Goal: Task Accomplishment & Management: Manage account settings

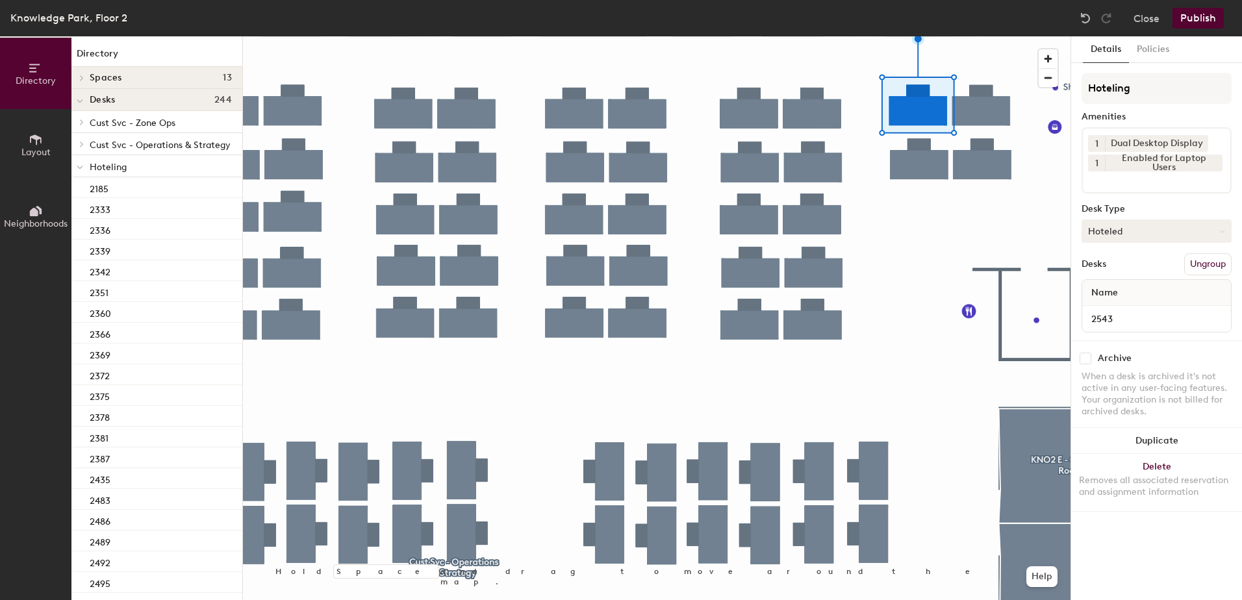
click at [1184, 235] on button "Hoteled" at bounding box center [1157, 231] width 150 height 23
click at [1165, 270] on div "Assigned" at bounding box center [1148, 271] width 130 height 19
click at [1201, 264] on button "Ungroup" at bounding box center [1208, 264] width 47 height 22
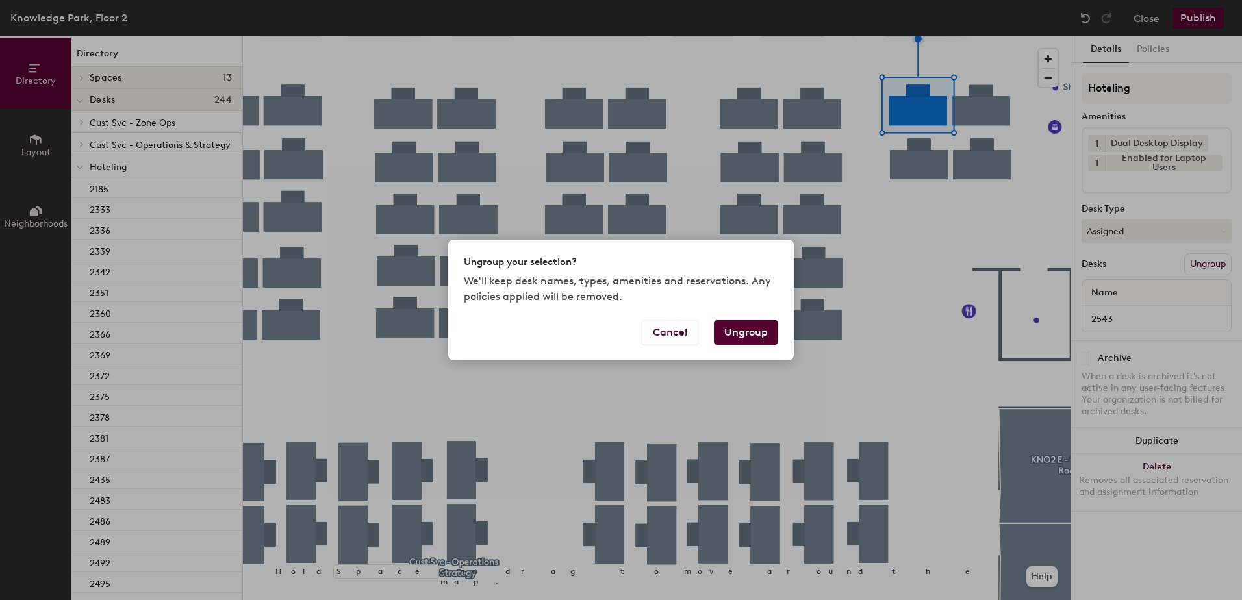
click at [758, 333] on button "Ungroup" at bounding box center [746, 332] width 64 height 25
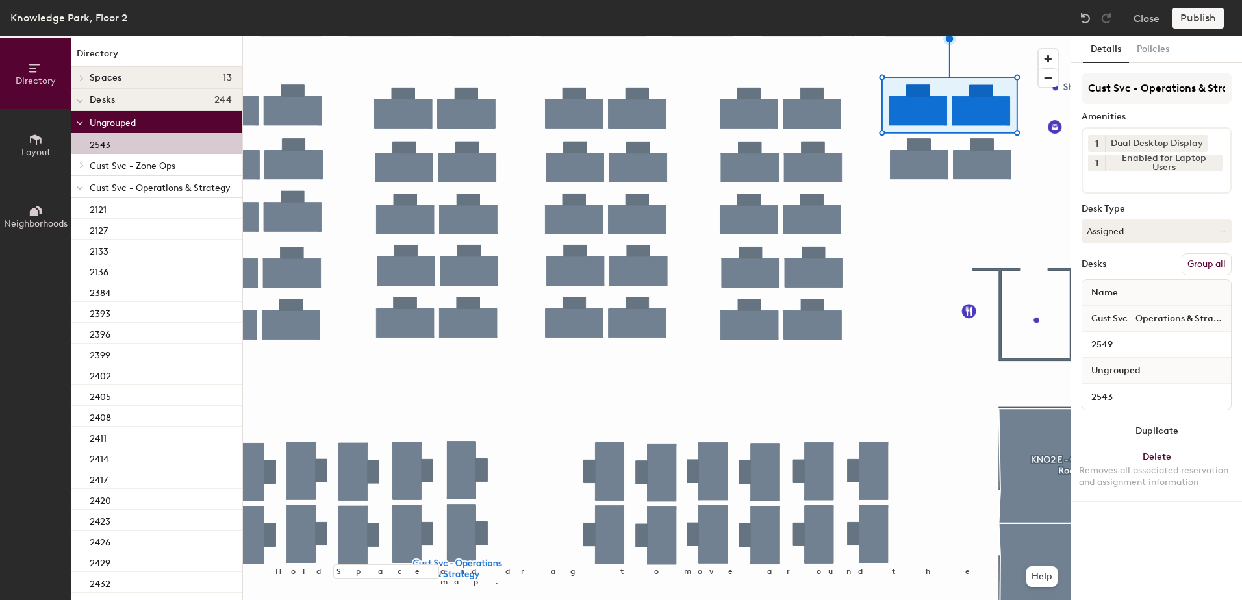
click at [1198, 257] on button "Group all" at bounding box center [1207, 264] width 50 height 22
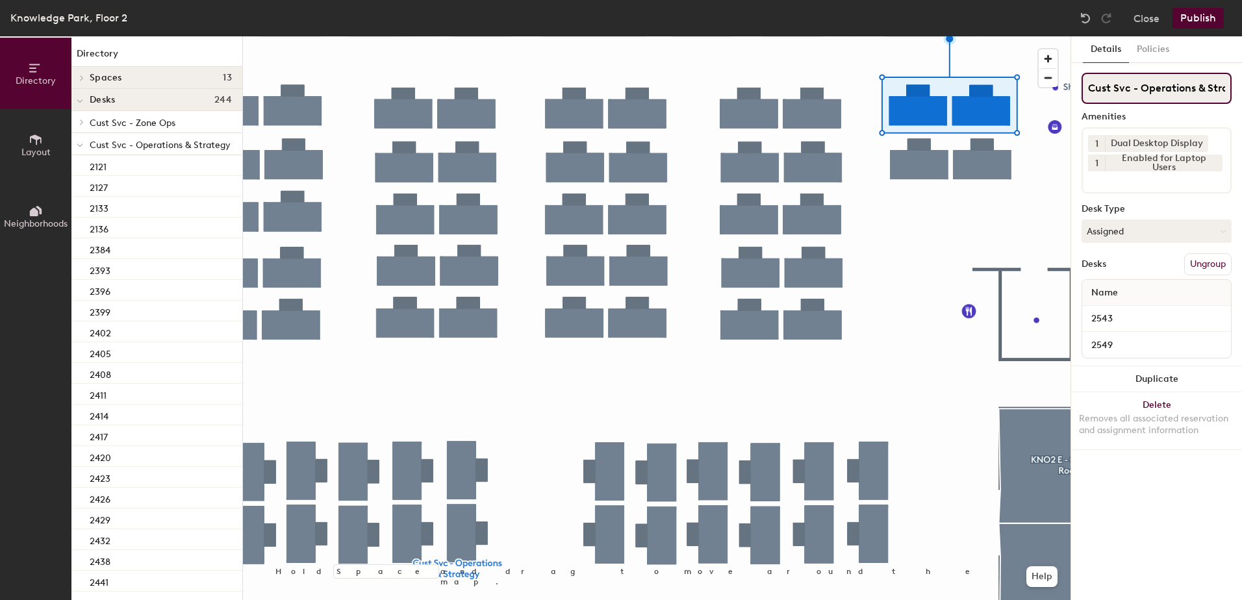
scroll to position [0, 25]
click at [1184, 12] on button "Publish" at bounding box center [1198, 18] width 51 height 21
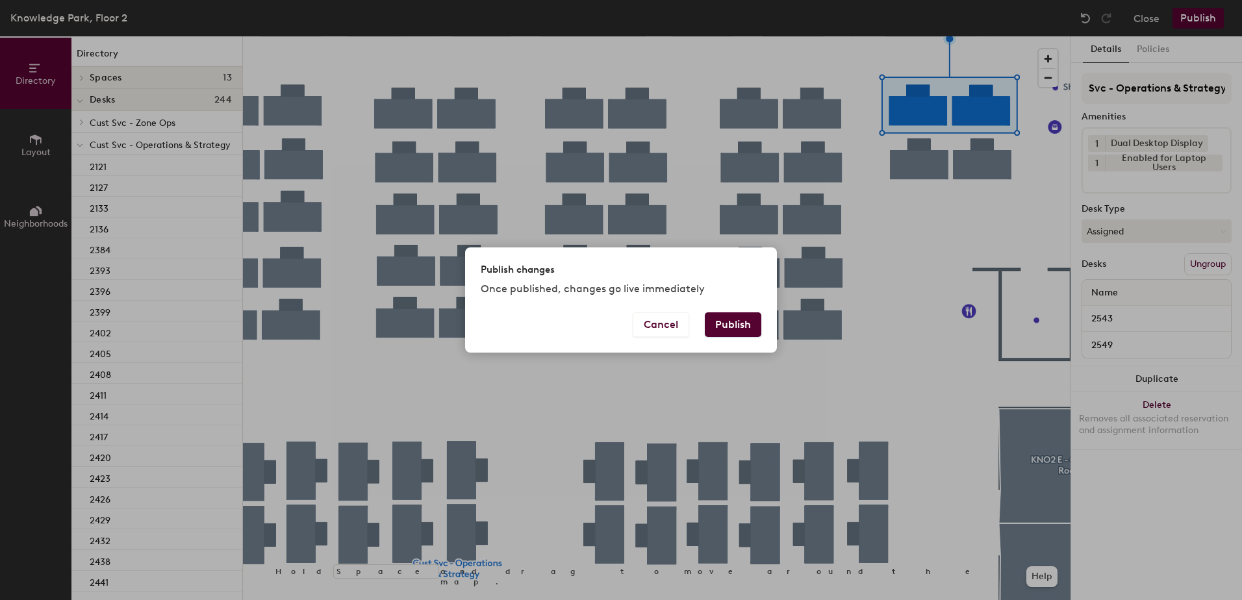
scroll to position [0, 0]
click at [713, 354] on div "Publish changes Once published, changes go live immediately Cancel Publish" at bounding box center [621, 300] width 1242 height 600
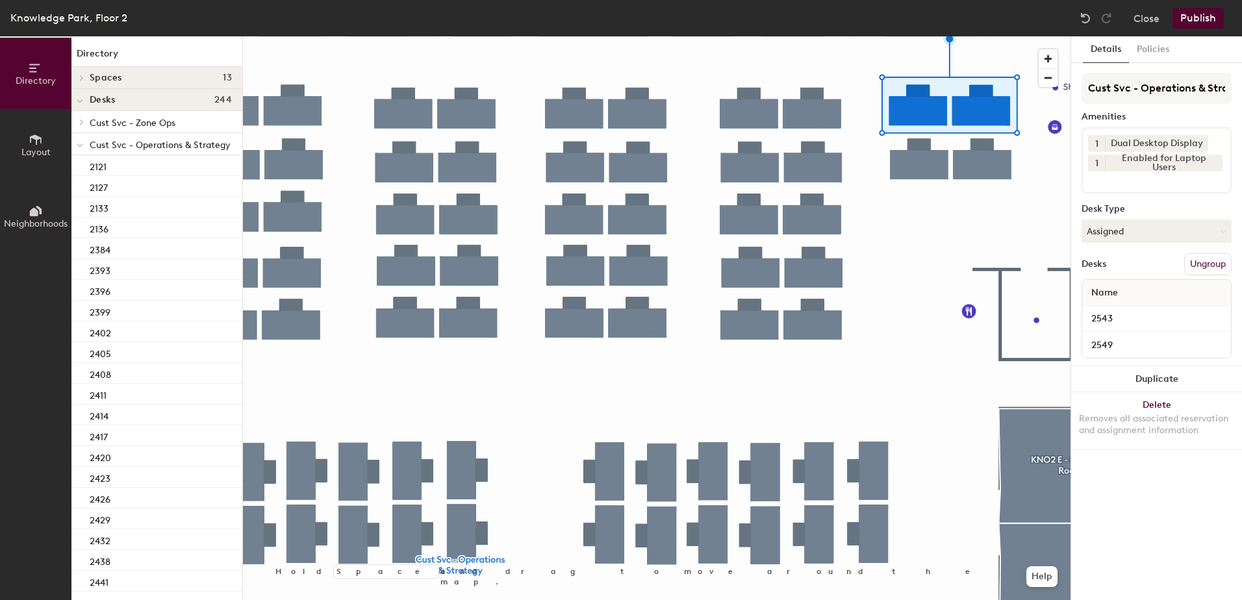
click at [1177, 17] on button "Publish" at bounding box center [1198, 18] width 51 height 21
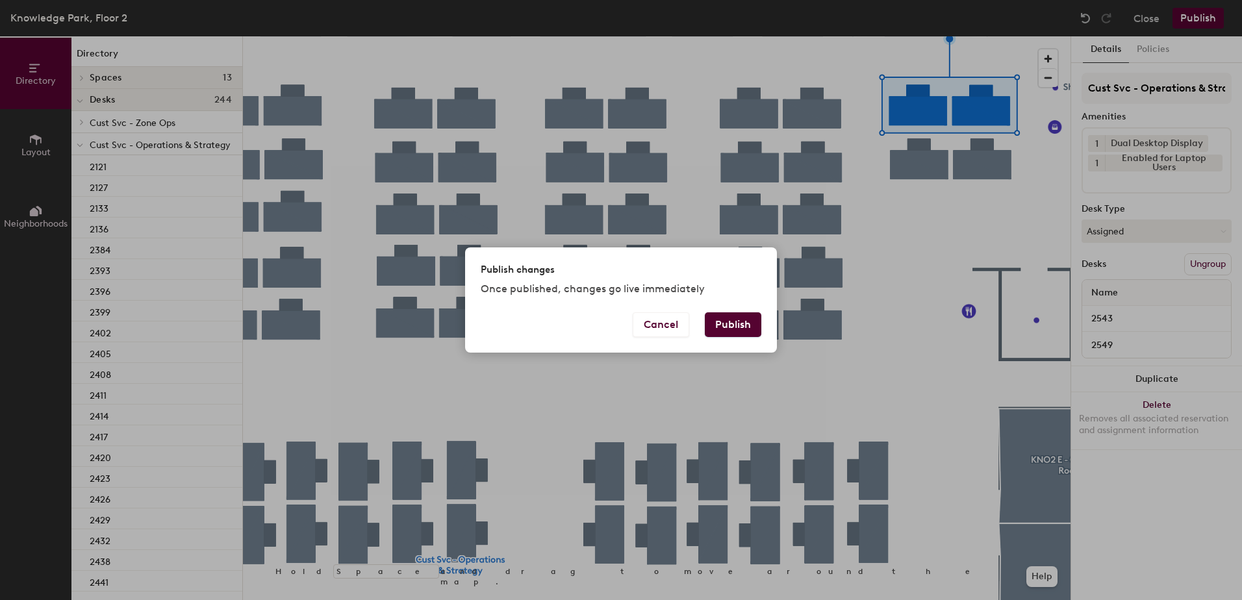
click at [734, 320] on button "Publish" at bounding box center [733, 325] width 57 height 25
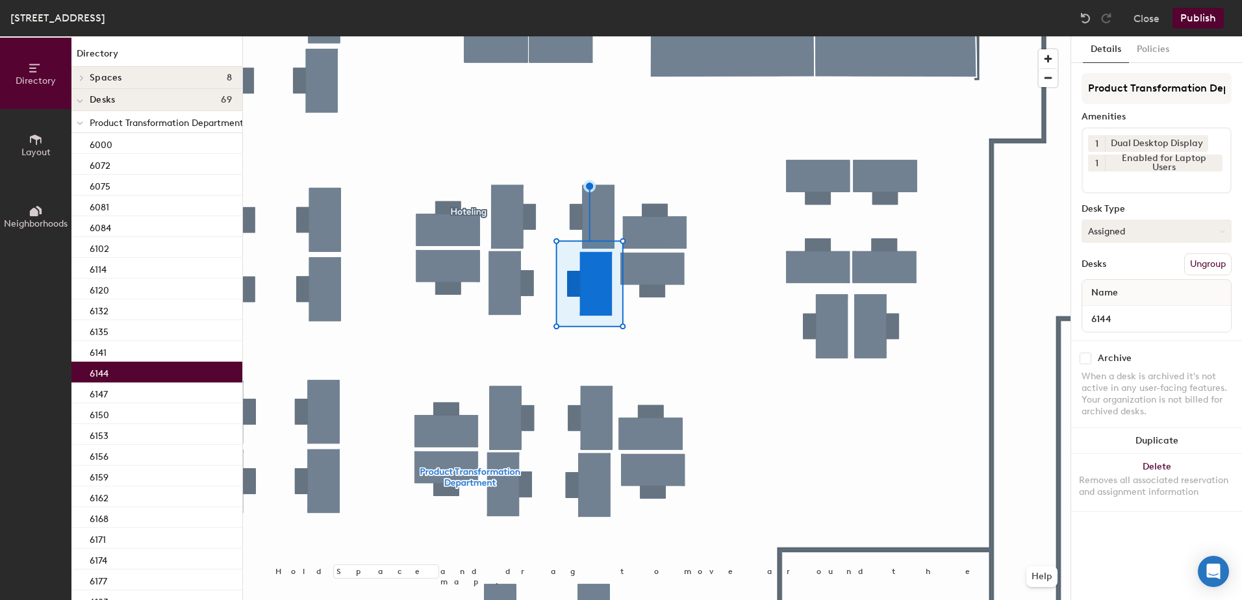
click at [1094, 227] on button "Assigned" at bounding box center [1157, 231] width 150 height 23
click at [1101, 305] on div "Hoteled" at bounding box center [1148, 310] width 130 height 19
click at [1179, 257] on div "Desks Ungroup" at bounding box center [1157, 264] width 150 height 22
click at [1210, 264] on button "Ungroup" at bounding box center [1208, 264] width 47 height 22
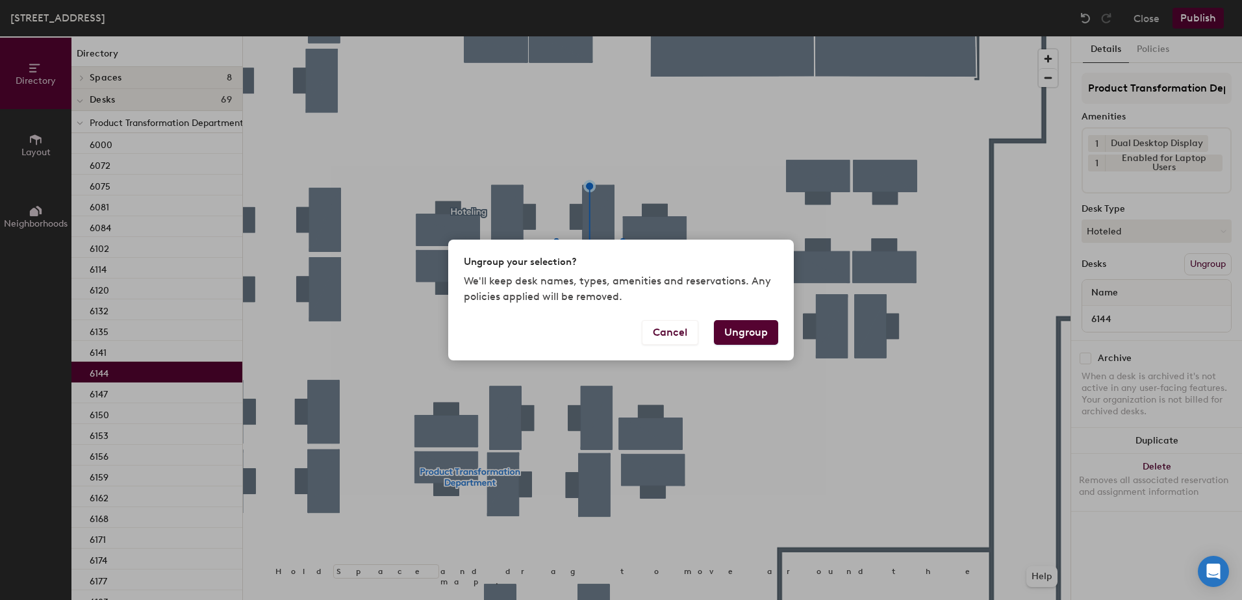
click at [760, 329] on button "Ungroup" at bounding box center [746, 332] width 64 height 25
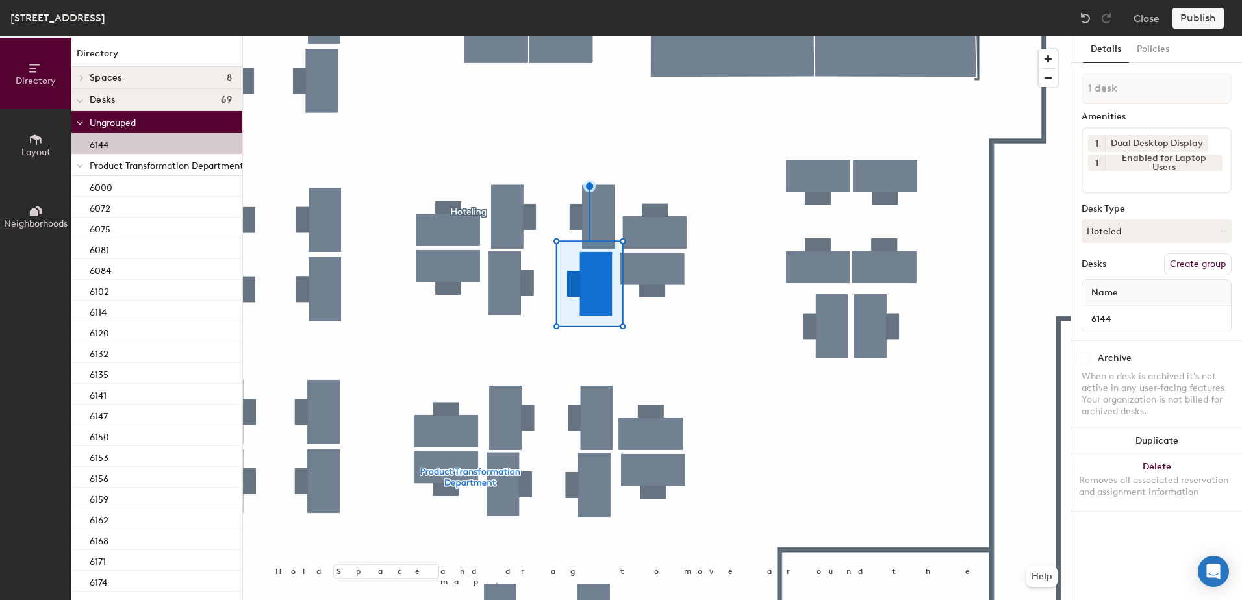
click at [75, 162] on div at bounding box center [79, 164] width 17 height 21
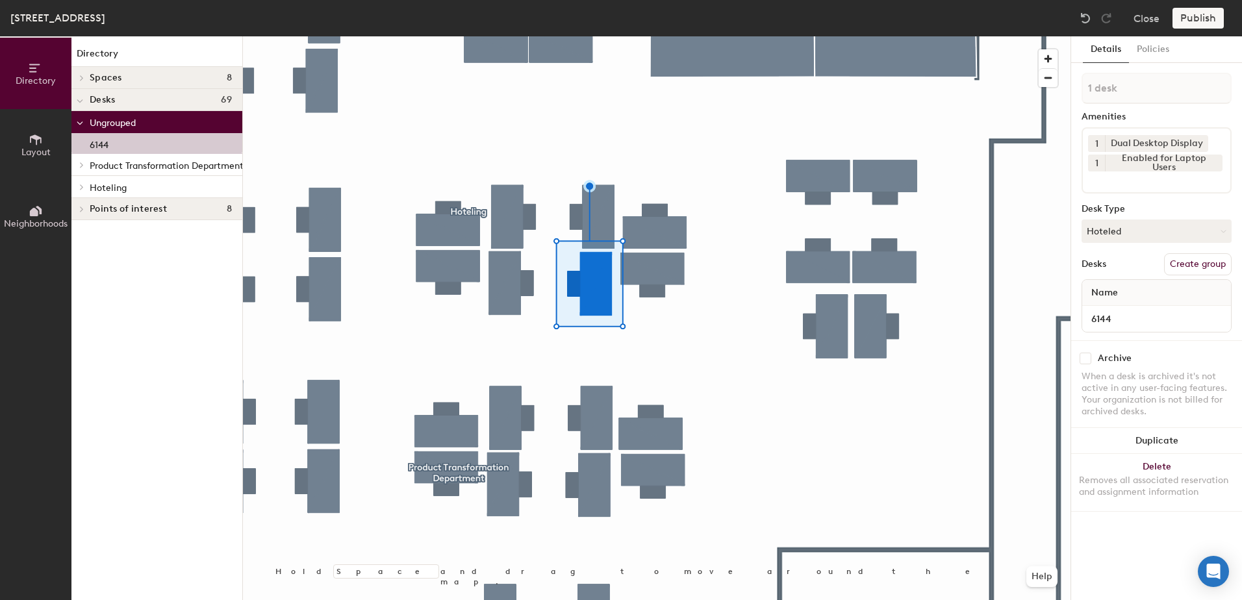
click at [81, 185] on icon at bounding box center [82, 187] width 3 height 5
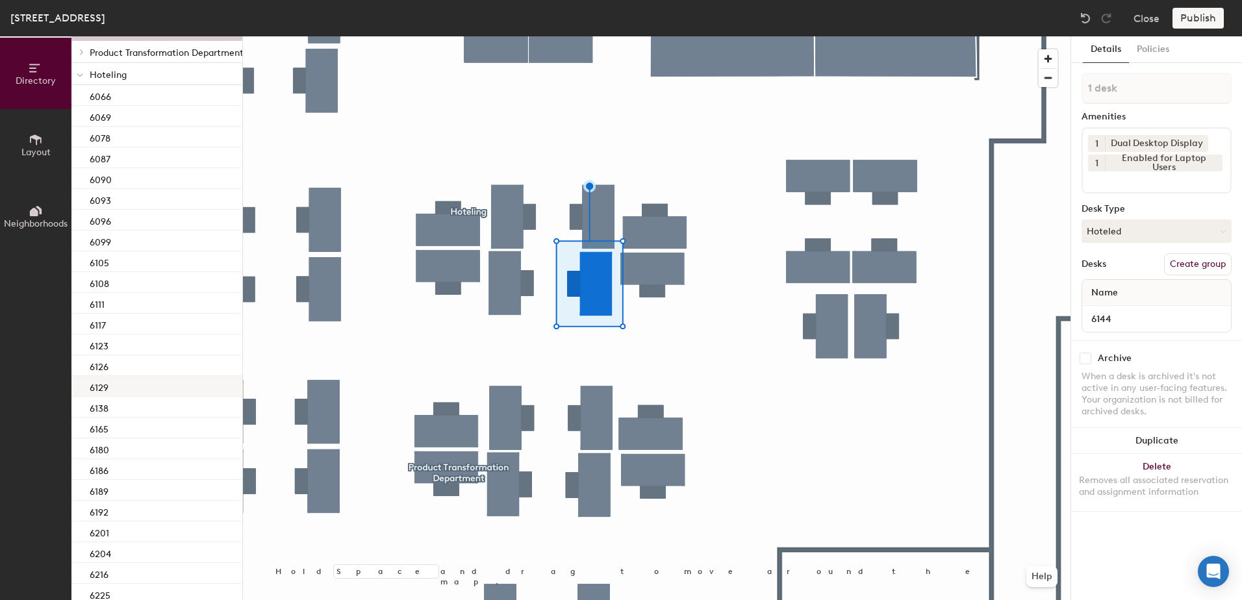
scroll to position [160, 0]
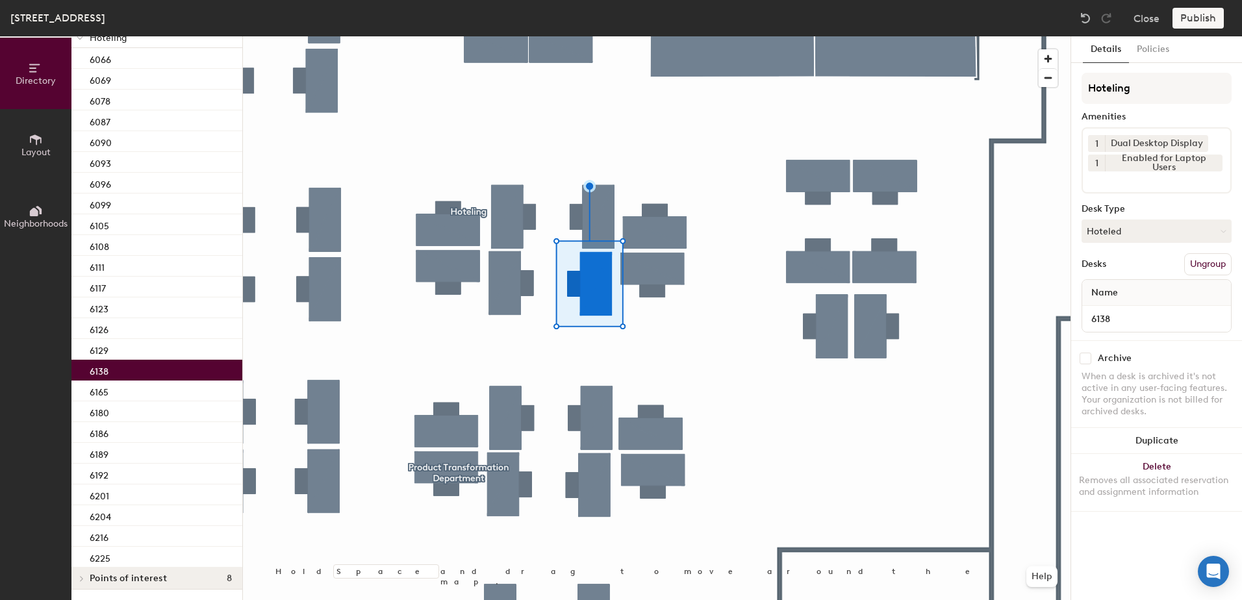
click at [131, 360] on div "6138" at bounding box center [156, 370] width 171 height 21
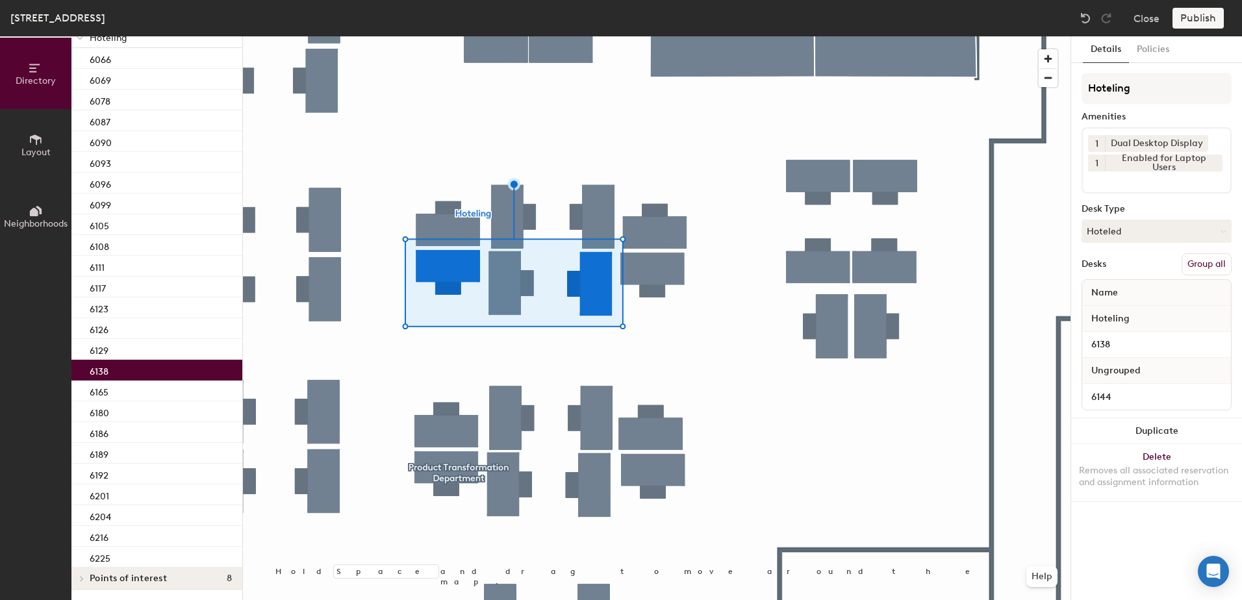
click at [1198, 261] on button "Group all" at bounding box center [1207, 264] width 50 height 22
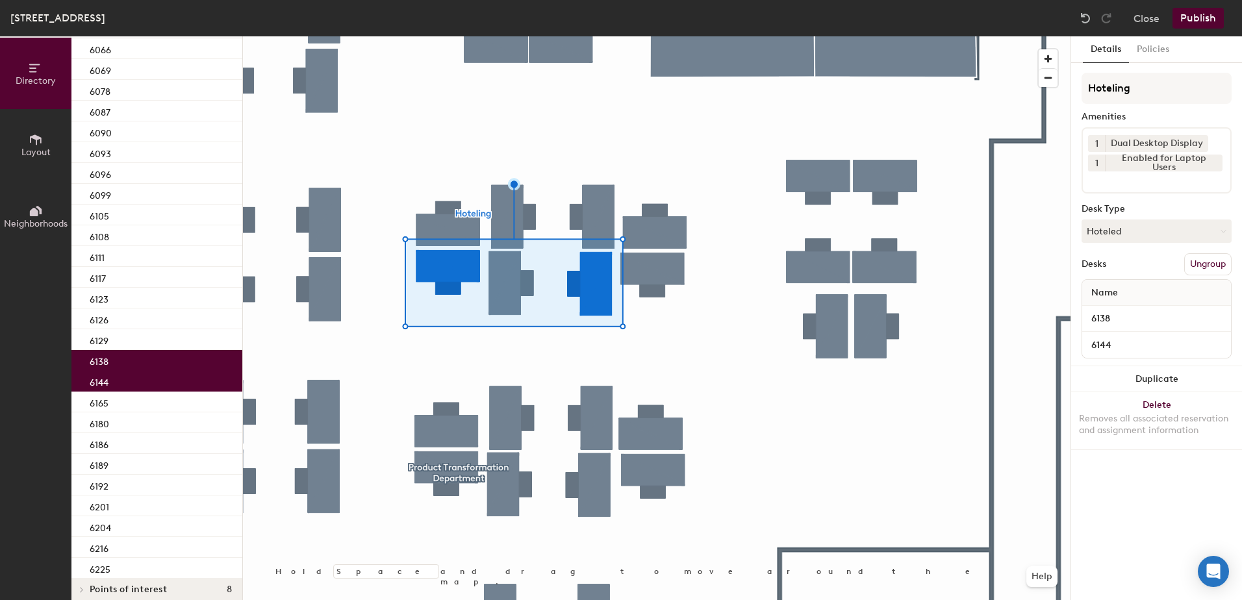
click at [1194, 8] on button "Publish" at bounding box center [1198, 18] width 51 height 21
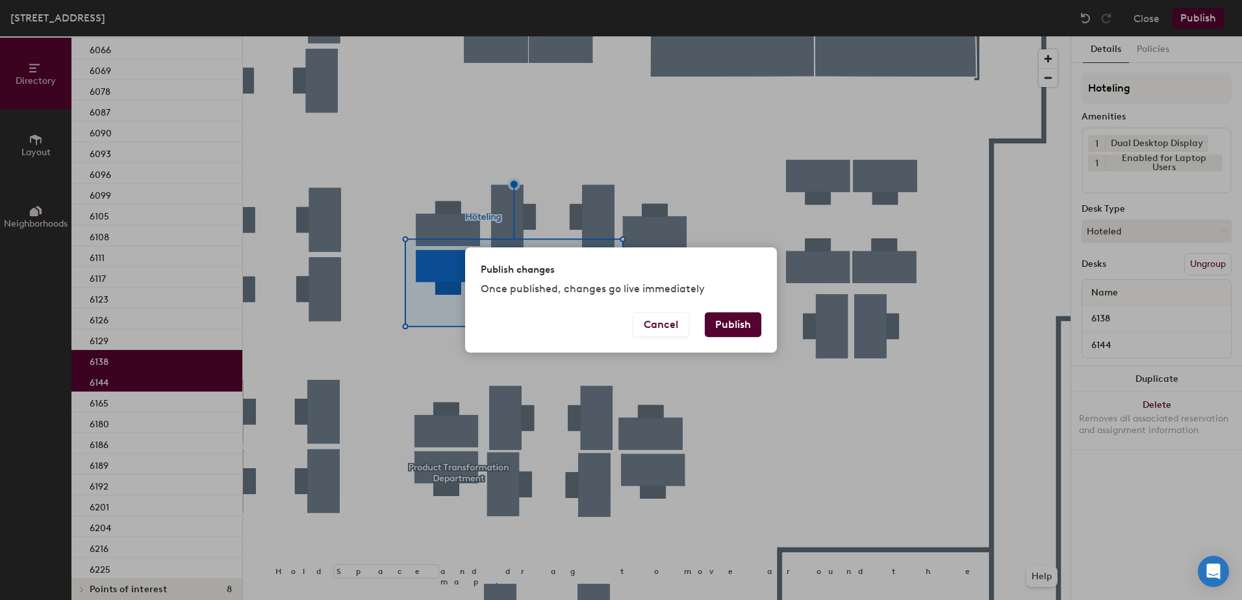
drag, startPoint x: 721, startPoint y: 326, endPoint x: 545, endPoint y: 374, distance: 181.7
click at [721, 326] on button "Publish" at bounding box center [733, 325] width 57 height 25
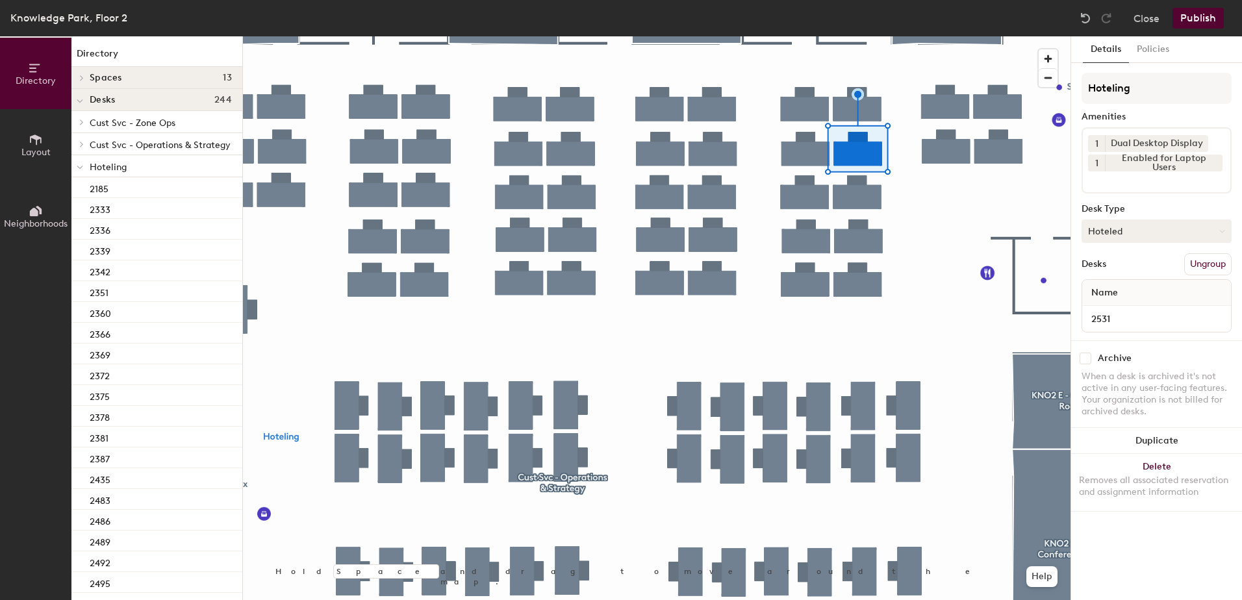
click at [1168, 242] on button "Hoteled" at bounding box center [1157, 231] width 150 height 23
click at [1163, 261] on div "Assigned Hot Hoteled" at bounding box center [1157, 291] width 150 height 70
click at [1199, 226] on button "Hoteled" at bounding box center [1157, 231] width 150 height 23
click at [1181, 268] on div "Assigned" at bounding box center [1148, 271] width 130 height 19
click at [1203, 256] on button "Ungroup" at bounding box center [1208, 264] width 47 height 22
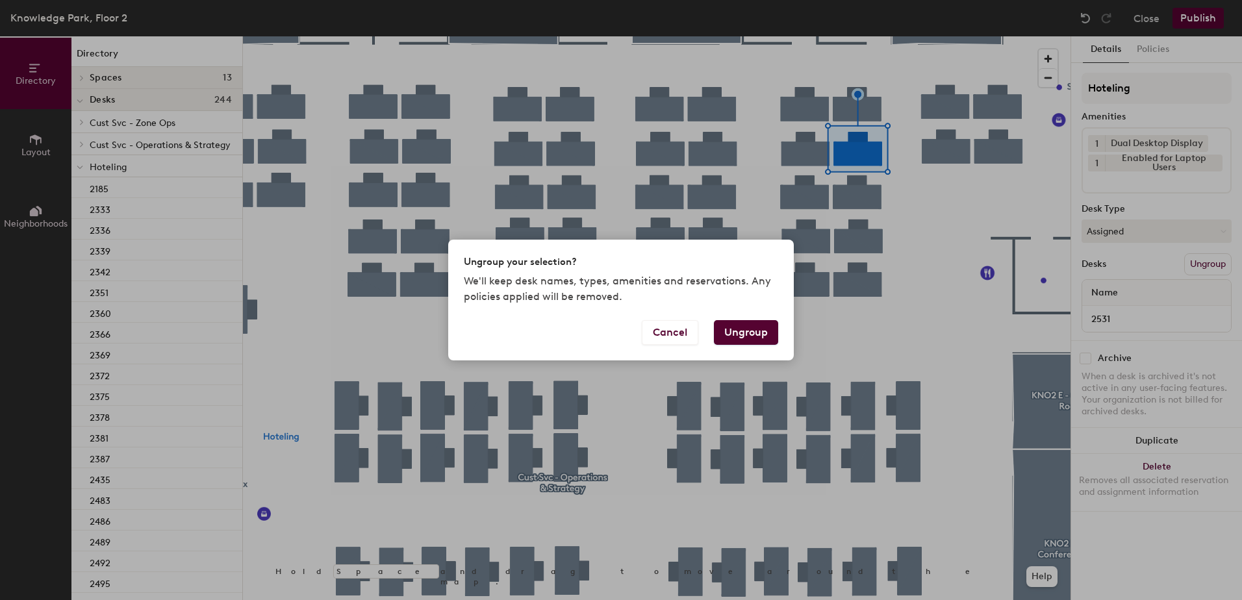
click at [760, 328] on button "Ungroup" at bounding box center [746, 332] width 64 height 25
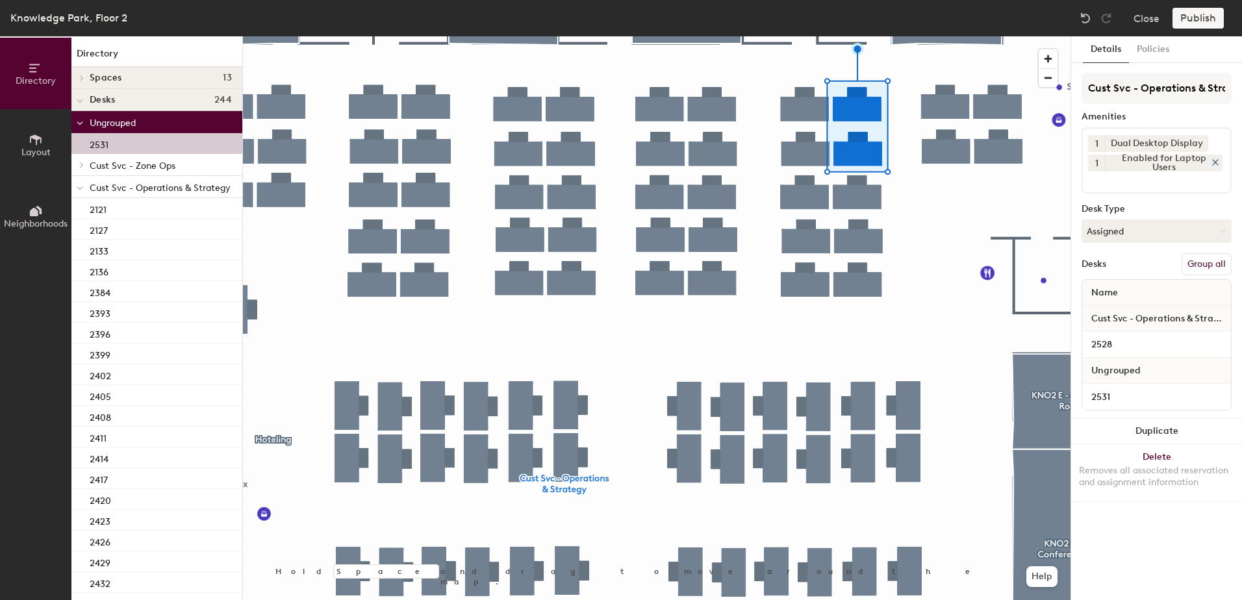
drag, startPoint x: 1196, startPoint y: 258, endPoint x: 1196, endPoint y: 163, distance: 94.9
click at [1196, 257] on button "Group all" at bounding box center [1207, 264] width 50 height 22
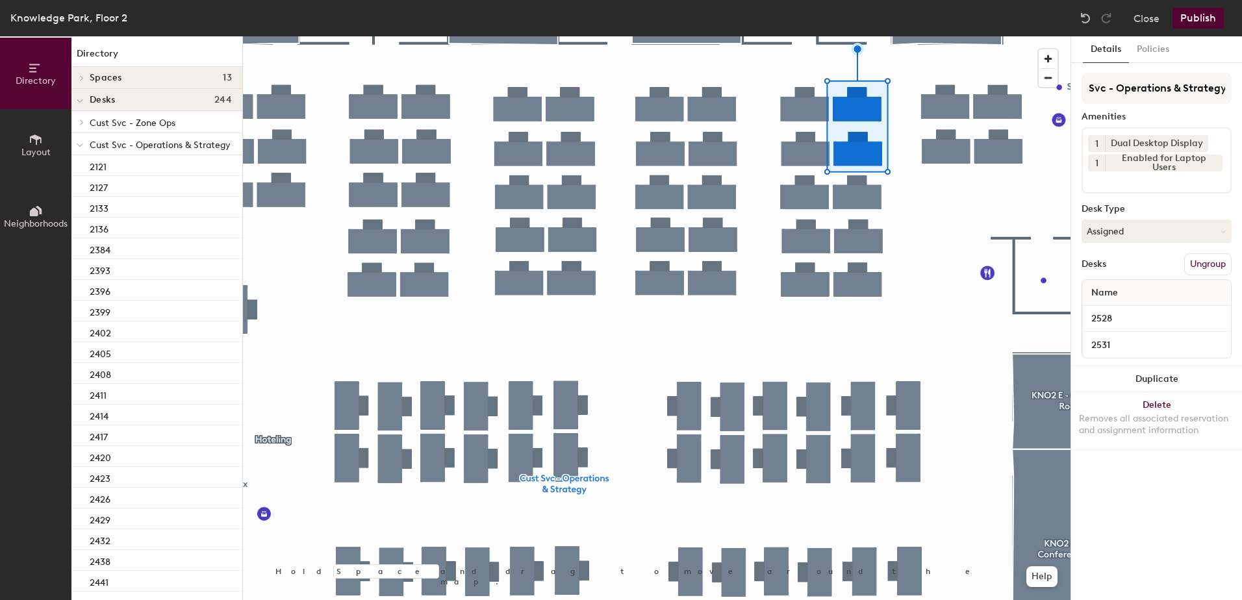
click at [1196, 15] on button "Publish" at bounding box center [1198, 18] width 51 height 21
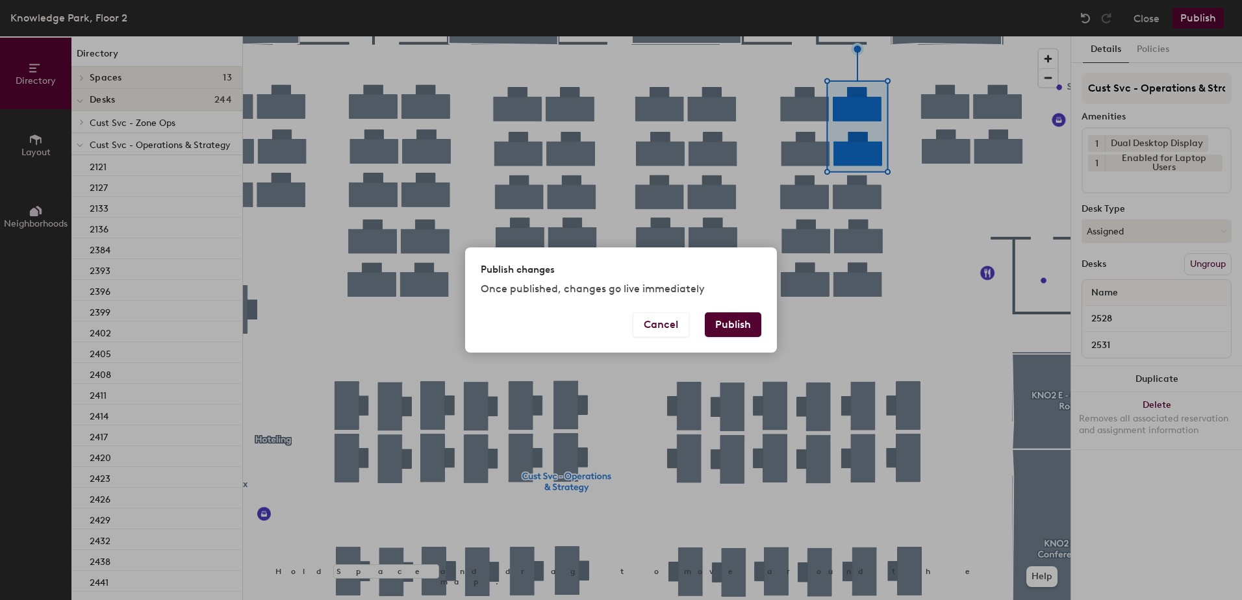
click at [736, 318] on button "Publish" at bounding box center [733, 325] width 57 height 25
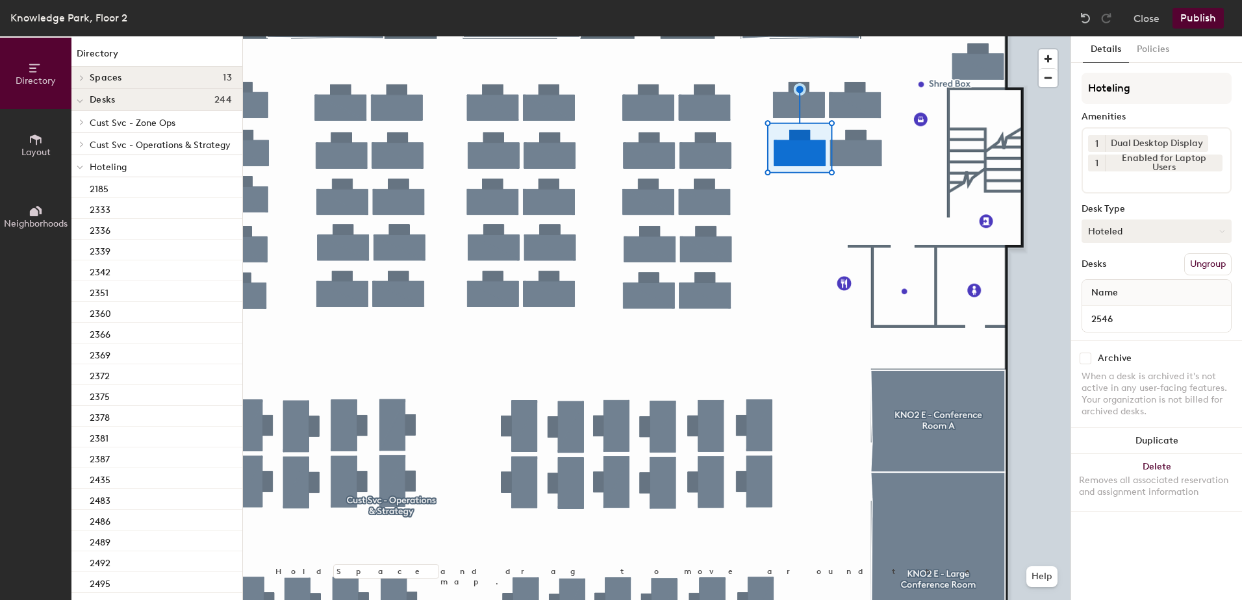
drag, startPoint x: 1107, startPoint y: 225, endPoint x: 1112, endPoint y: 237, distance: 12.5
click at [1107, 227] on button "Hoteled" at bounding box center [1157, 231] width 150 height 23
click at [1125, 266] on div "Assigned" at bounding box center [1148, 271] width 130 height 19
click at [1141, 268] on div "Desks Ungroup" at bounding box center [1157, 264] width 150 height 22
click at [1190, 260] on button "Ungroup" at bounding box center [1208, 264] width 47 height 22
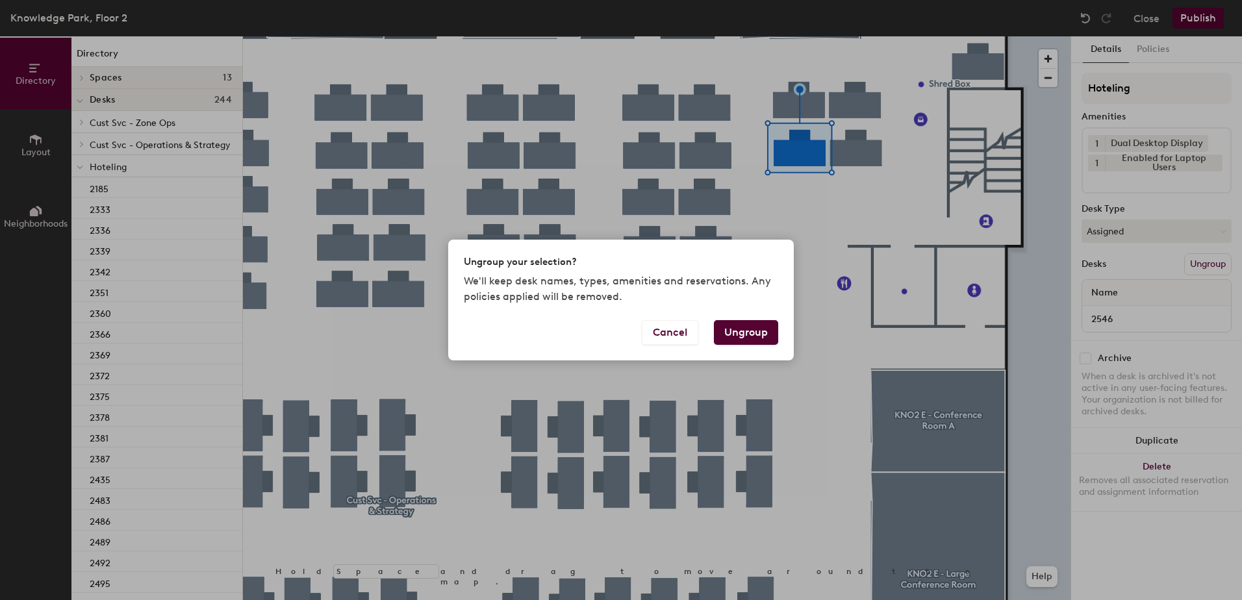
click at [766, 330] on button "Ungroup" at bounding box center [746, 332] width 64 height 25
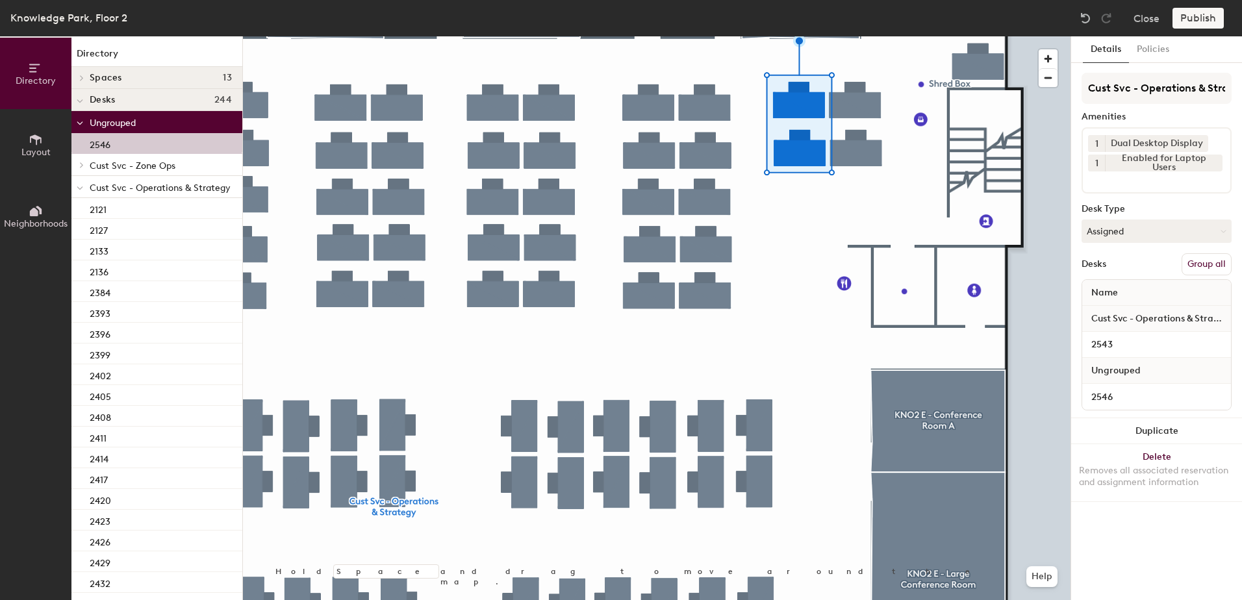
click at [1213, 263] on button "Group all" at bounding box center [1207, 264] width 50 height 22
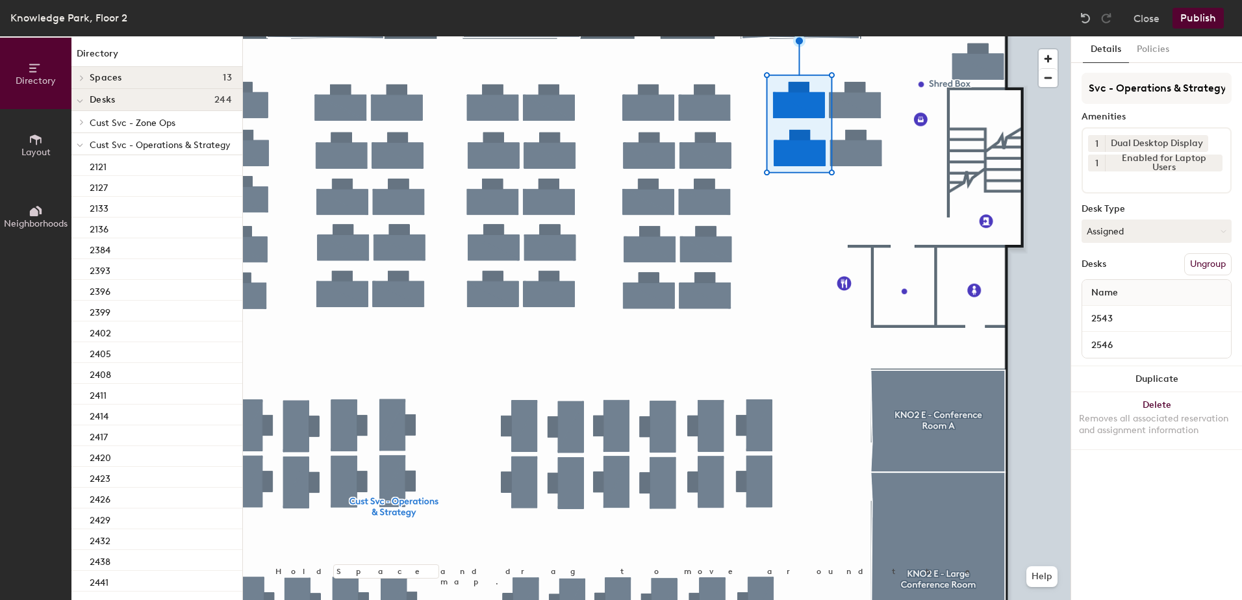
click at [1208, 24] on button "Publish" at bounding box center [1198, 18] width 51 height 21
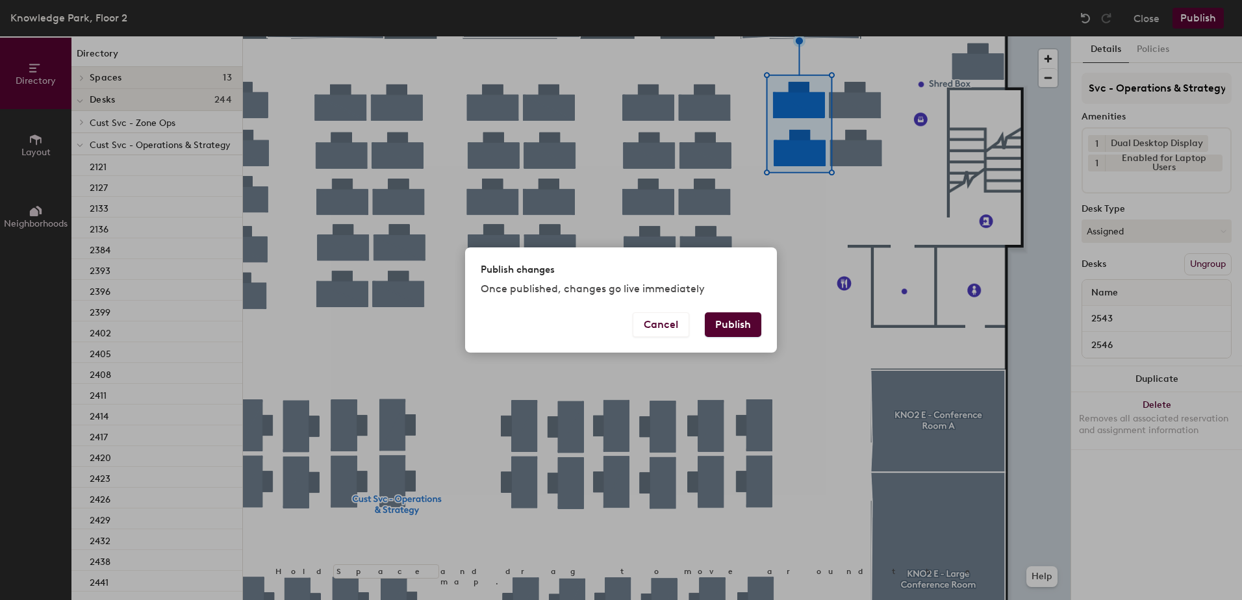
scroll to position [0, 0]
click at [736, 325] on button "Publish" at bounding box center [733, 325] width 57 height 25
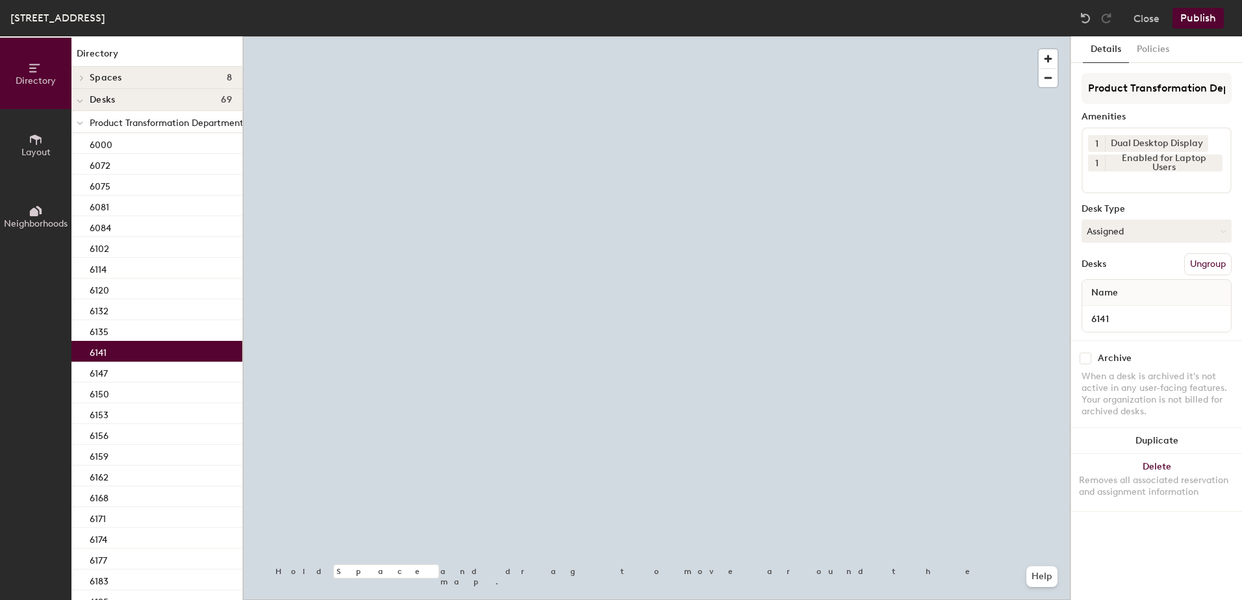
click at [1151, 229] on button "Assigned" at bounding box center [1157, 231] width 150 height 23
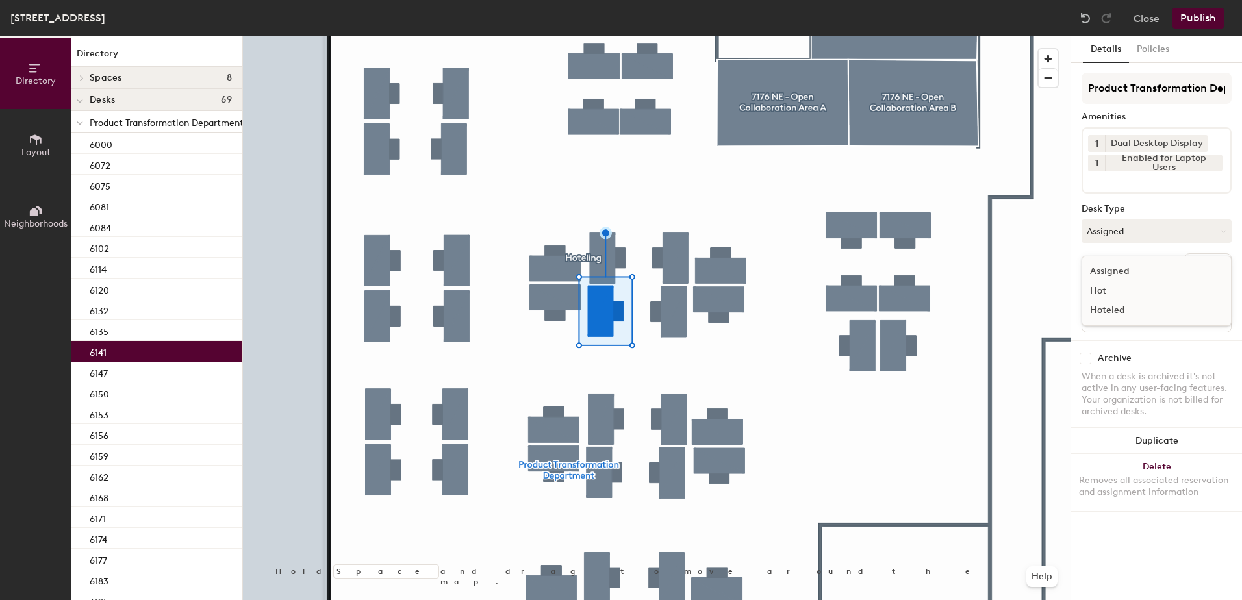
click at [1156, 312] on div "Hoteled" at bounding box center [1148, 310] width 130 height 19
click at [1207, 264] on button "Ungroup" at bounding box center [1208, 264] width 47 height 22
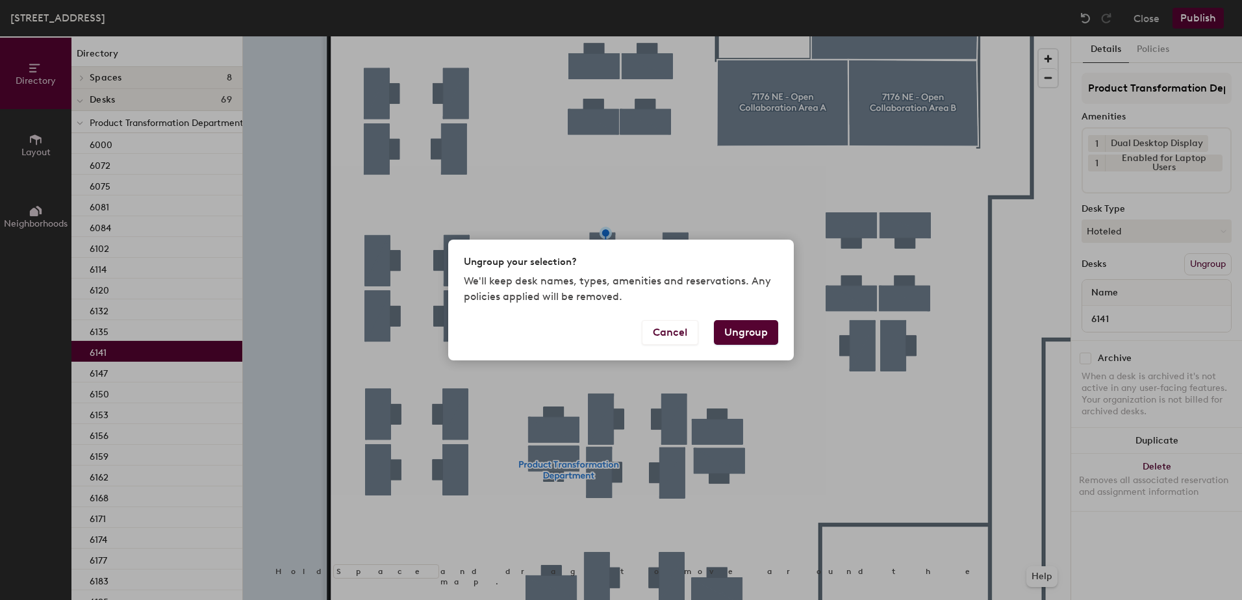
click at [759, 328] on button "Ungroup" at bounding box center [746, 332] width 64 height 25
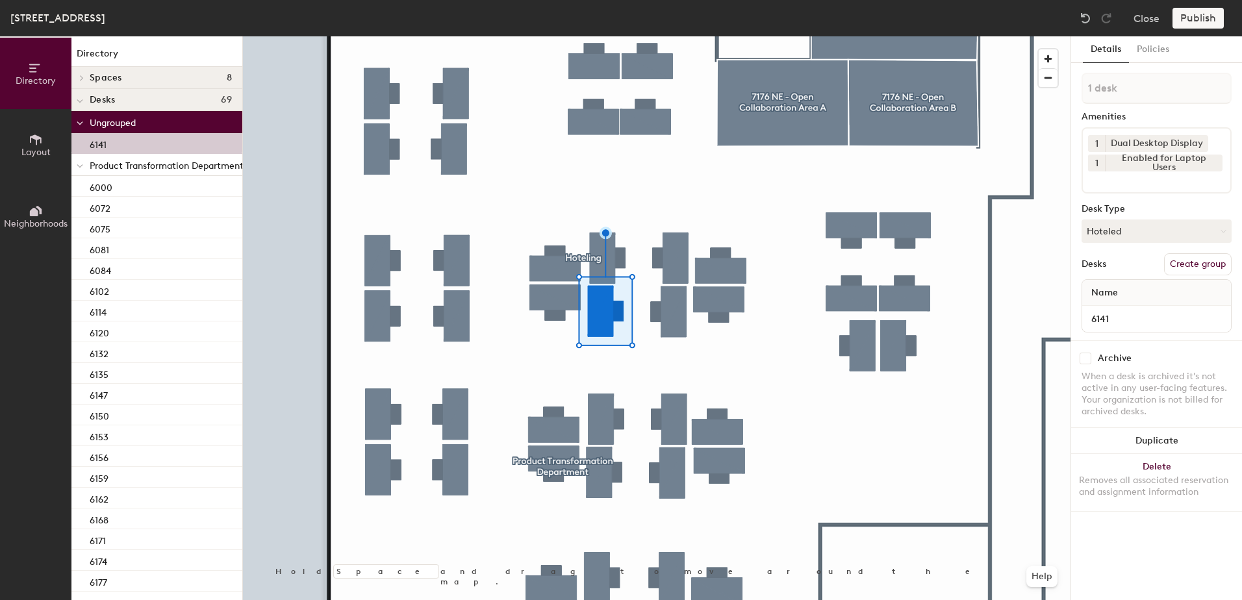
click at [78, 166] on icon at bounding box center [80, 166] width 6 height 5
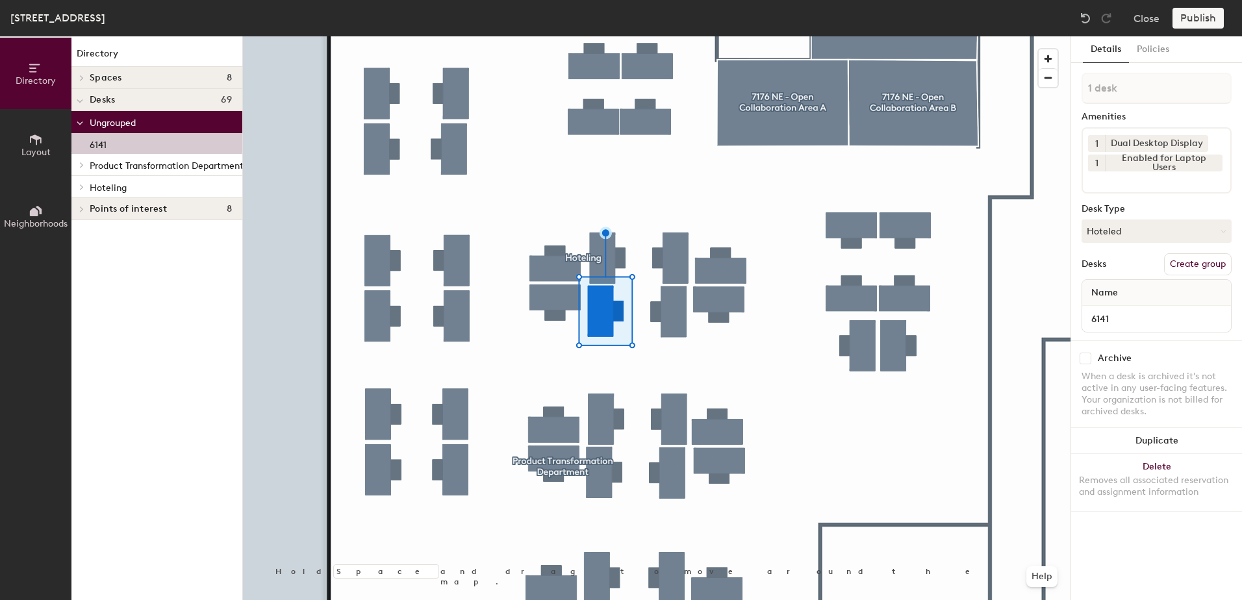
click at [77, 192] on div at bounding box center [79, 186] width 17 height 21
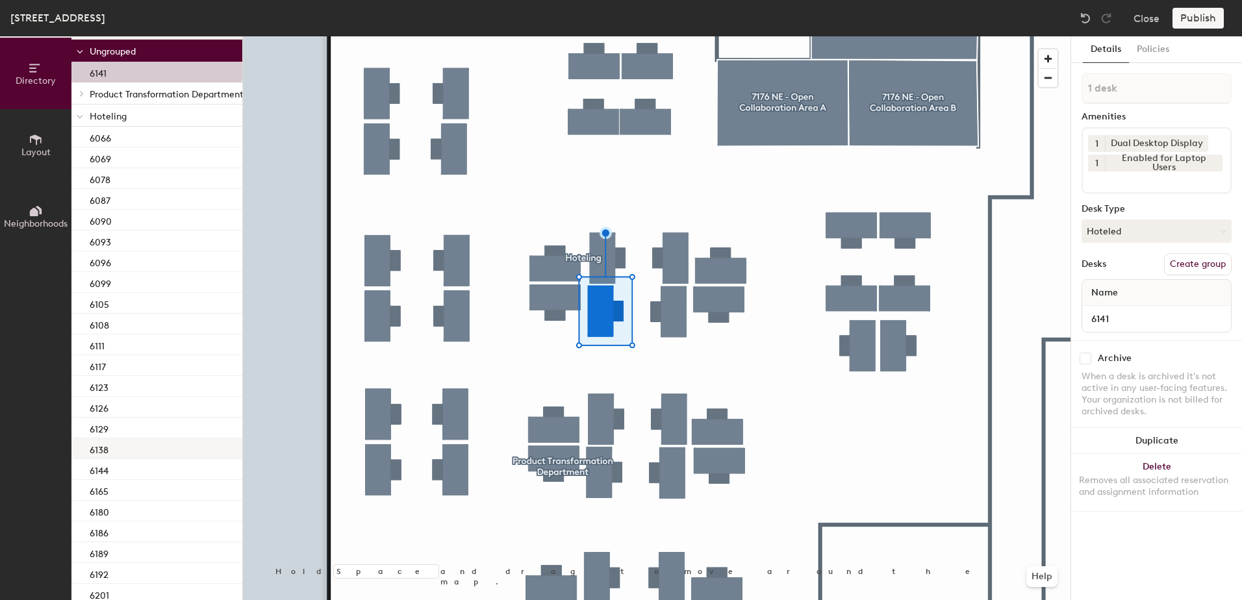
scroll to position [130, 0]
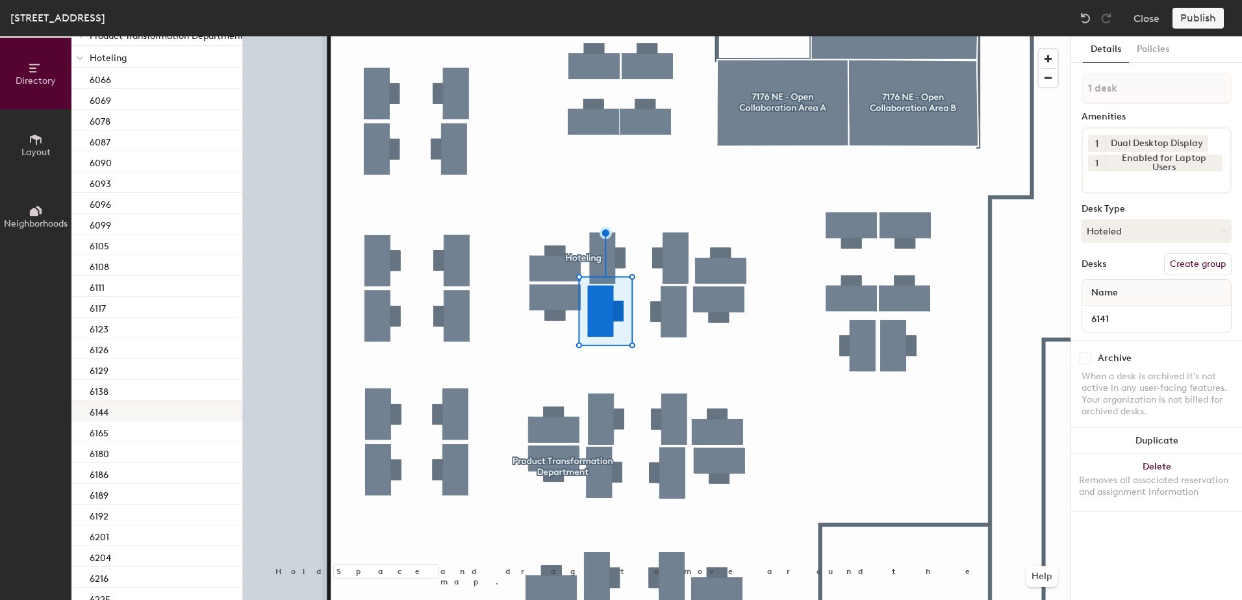
click at [136, 407] on div "6144" at bounding box center [156, 411] width 171 height 21
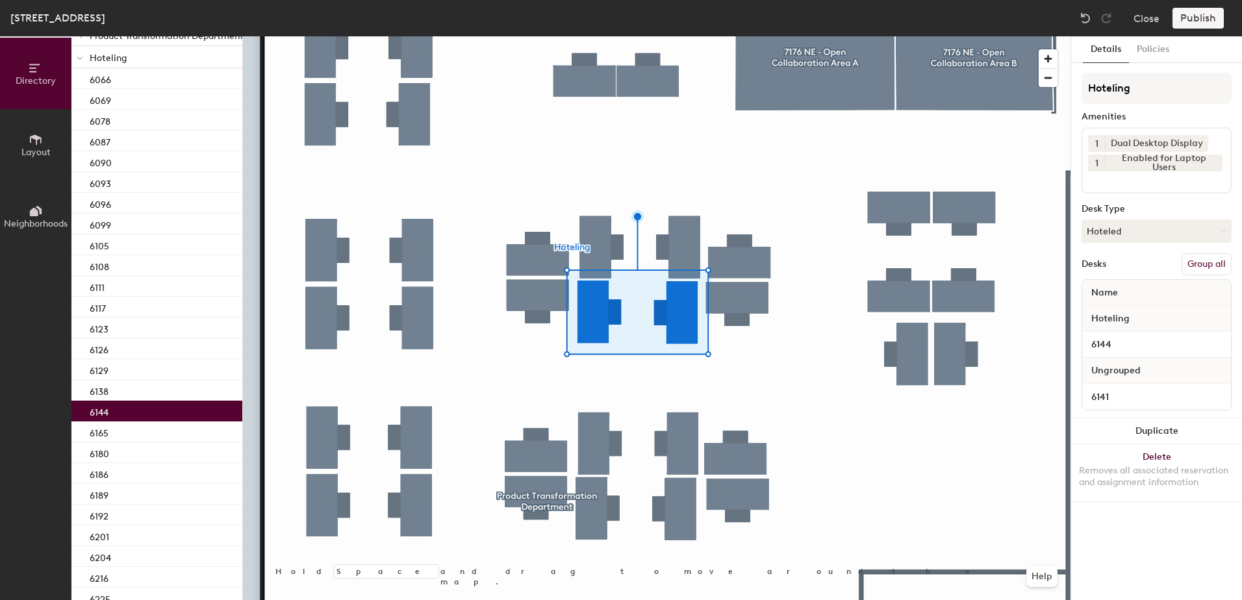
click at [1191, 259] on button "Group all" at bounding box center [1207, 264] width 50 height 22
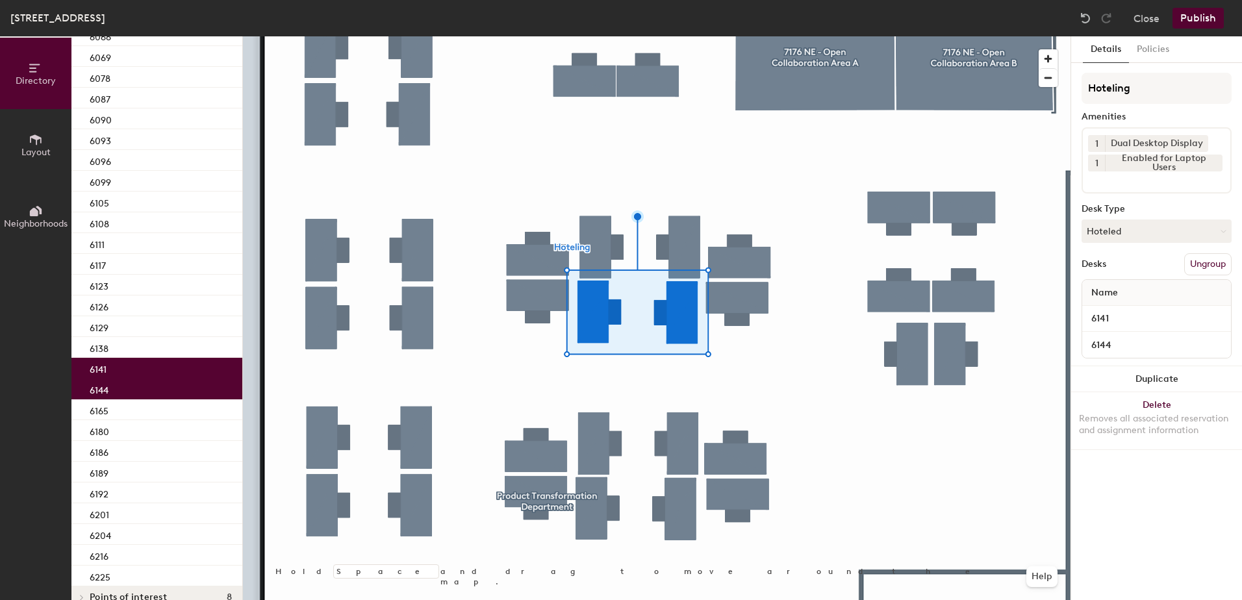
click at [1192, 11] on button "Publish" at bounding box center [1198, 18] width 51 height 21
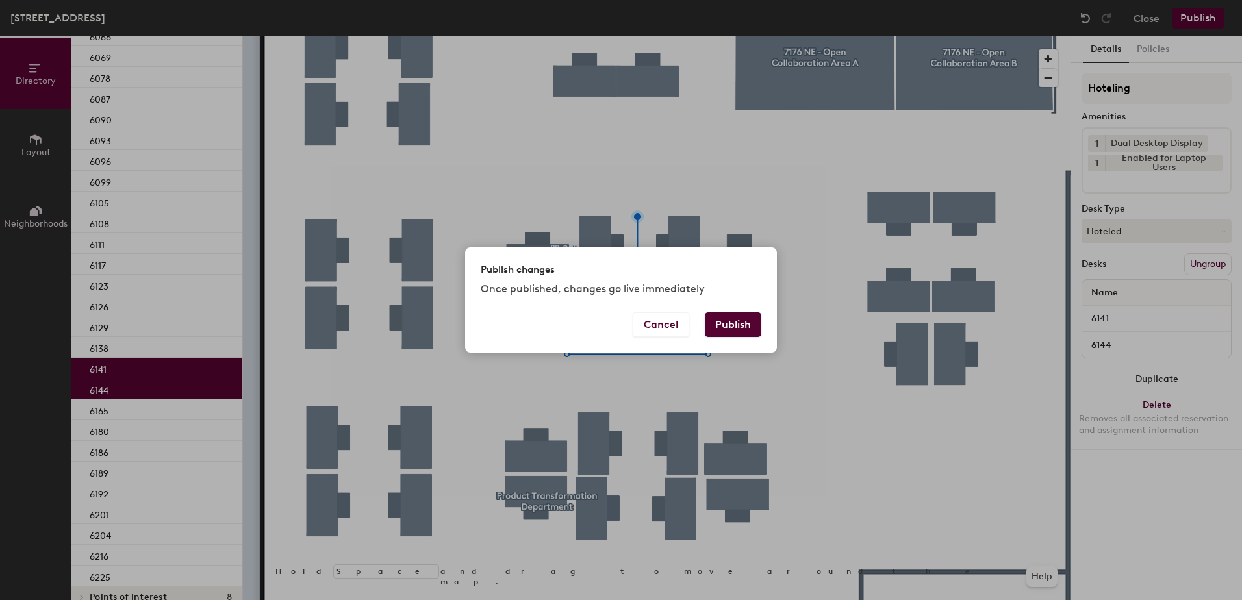
click at [724, 308] on div "Publish changes Once published, changes go live immediately" at bounding box center [621, 280] width 312 height 64
click at [722, 322] on button "Publish" at bounding box center [733, 325] width 57 height 25
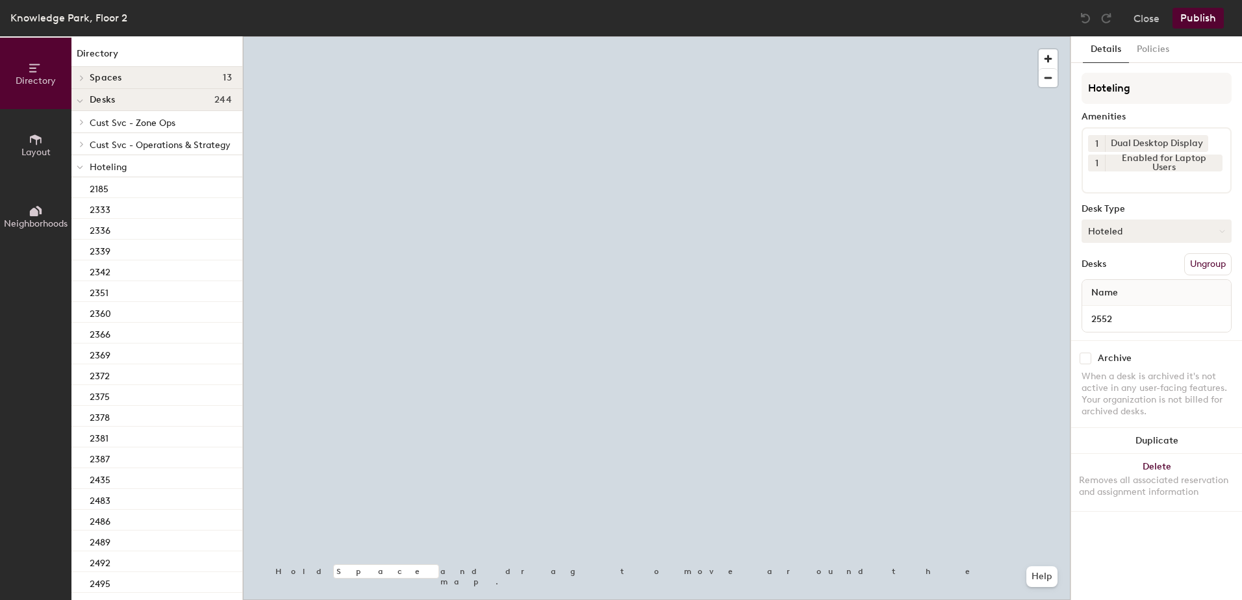
click at [1155, 238] on button "Hoteled" at bounding box center [1157, 231] width 150 height 23
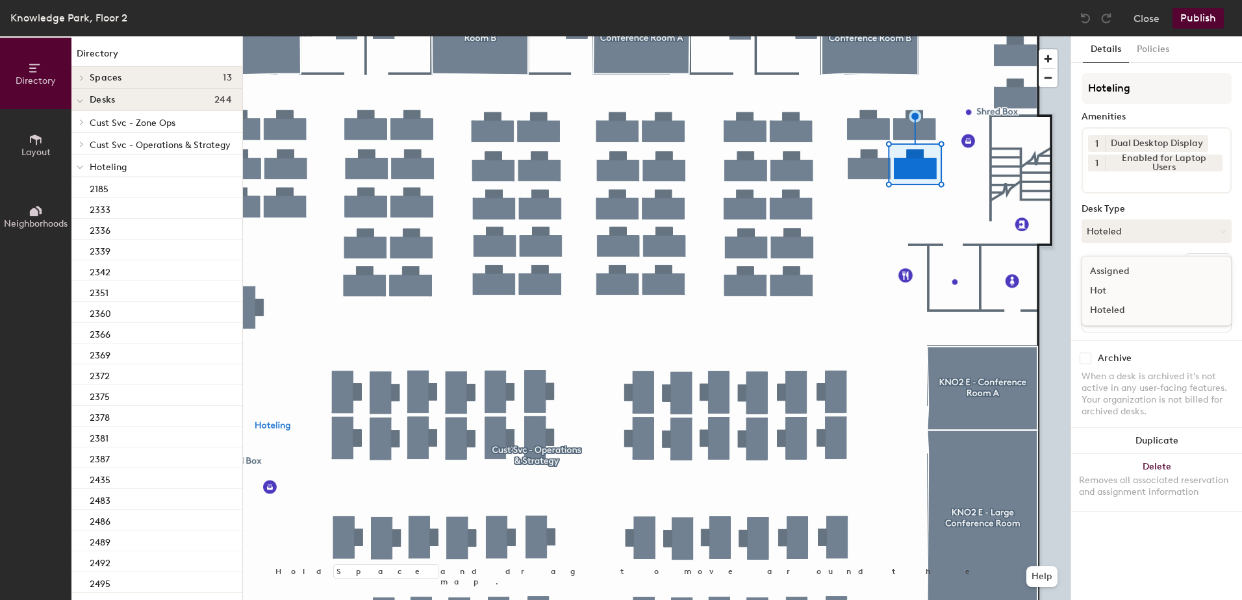
click at [1147, 271] on div "Assigned" at bounding box center [1148, 271] width 130 height 19
click at [1206, 261] on button "Ungroup" at bounding box center [1208, 264] width 47 height 22
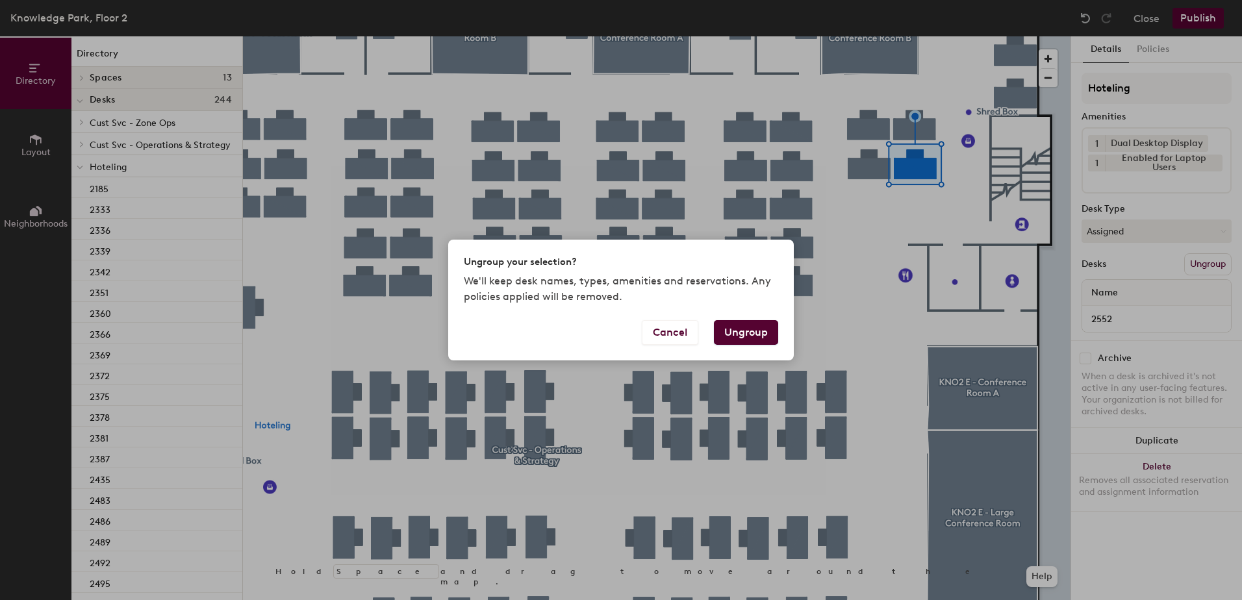
click at [758, 336] on button "Ungroup" at bounding box center [746, 332] width 64 height 25
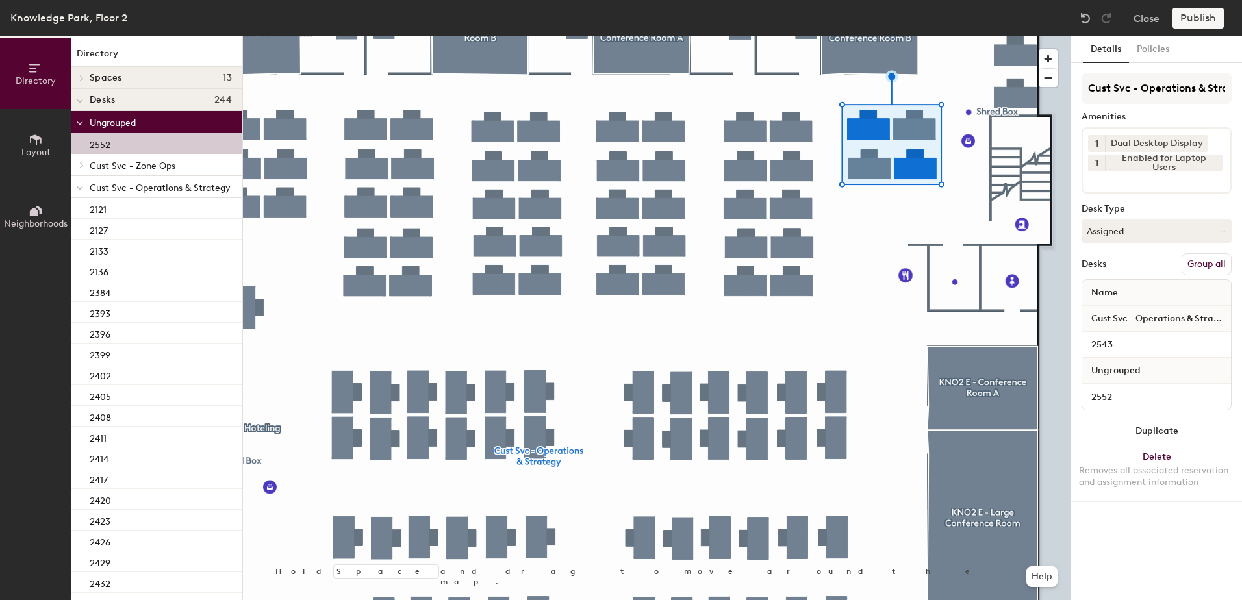
click at [1211, 255] on button "Group all" at bounding box center [1207, 264] width 50 height 22
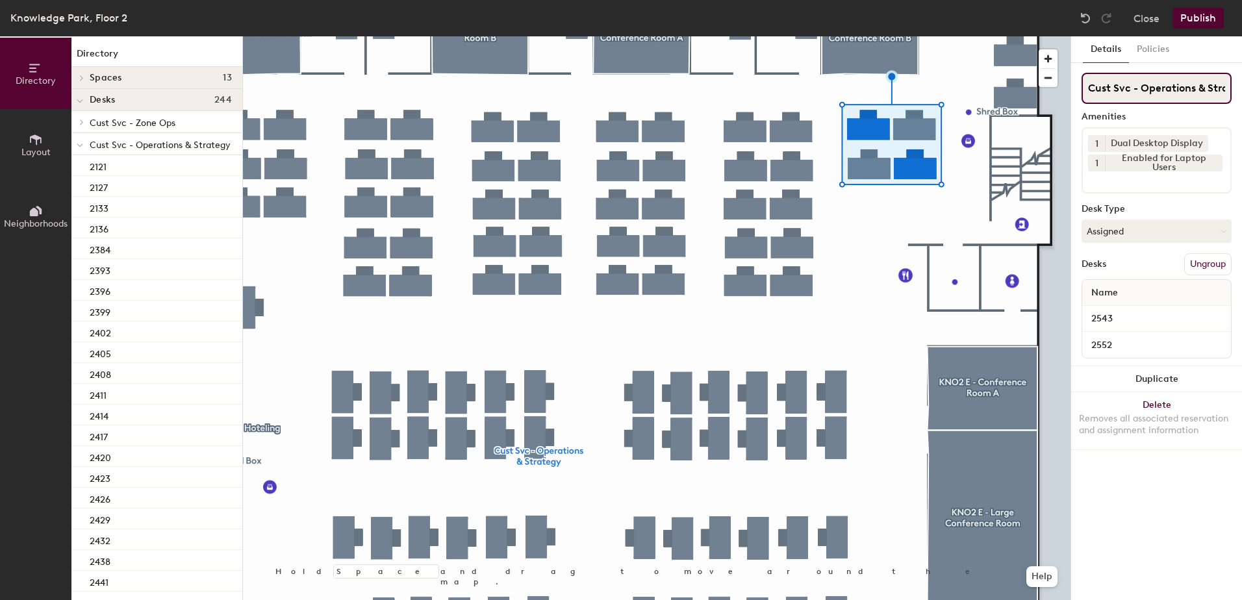
scroll to position [0, 25]
click at [1200, 18] on button "Publish" at bounding box center [1198, 18] width 51 height 21
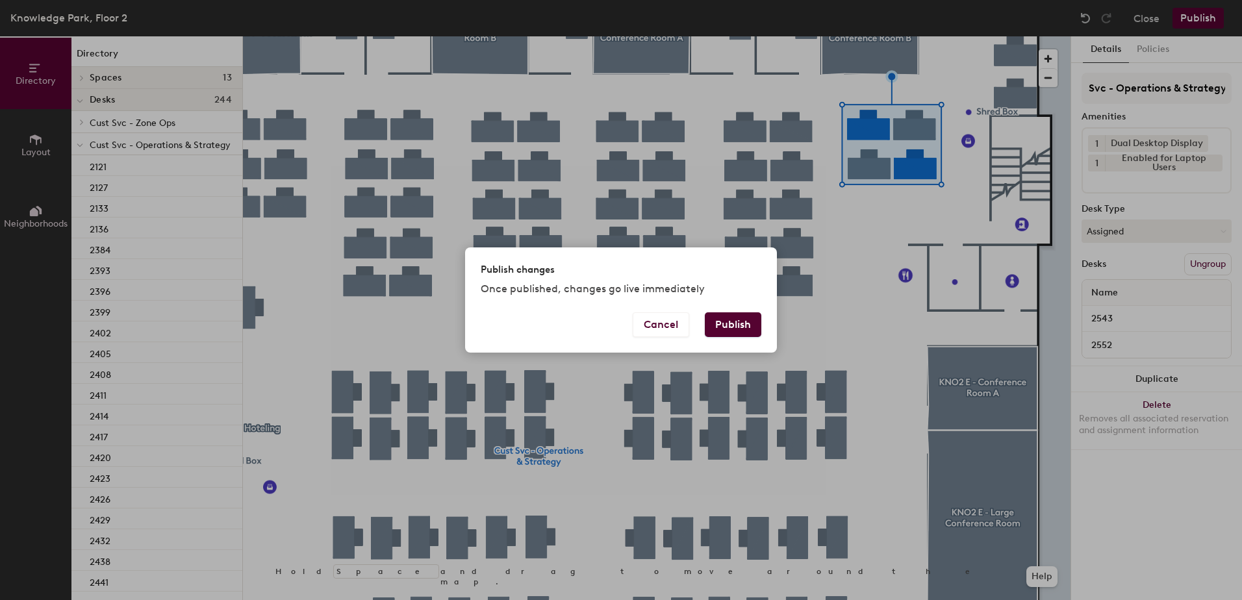
scroll to position [0, 0]
click at [744, 318] on button "Publish" at bounding box center [733, 325] width 57 height 25
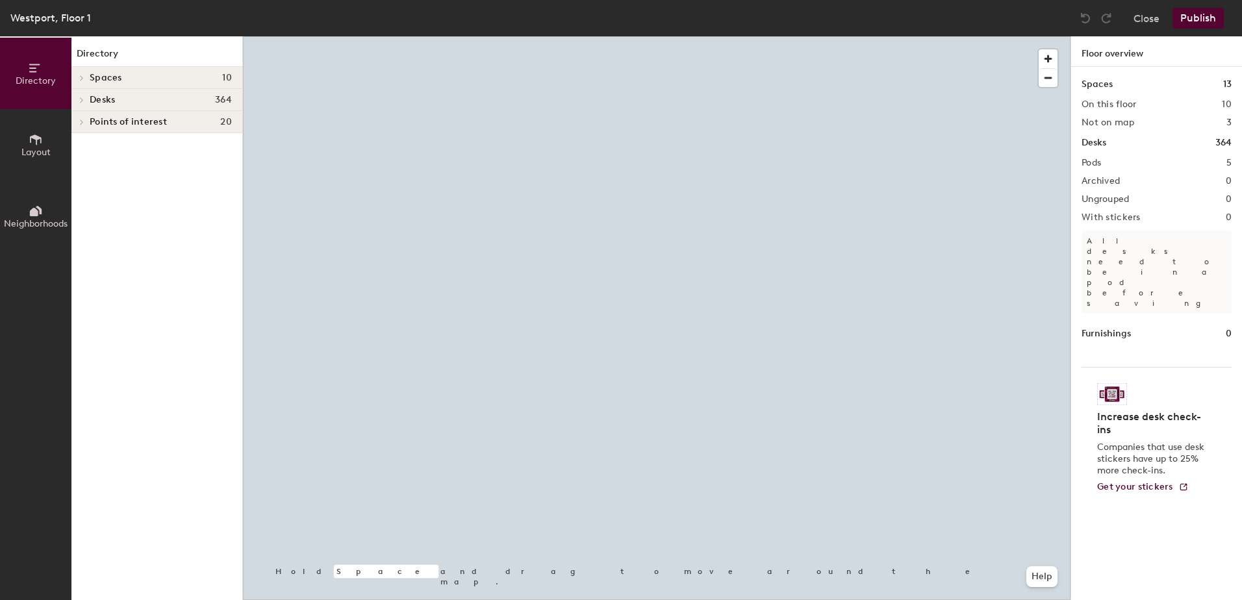
click at [723, 36] on div at bounding box center [657, 36] width 828 height 0
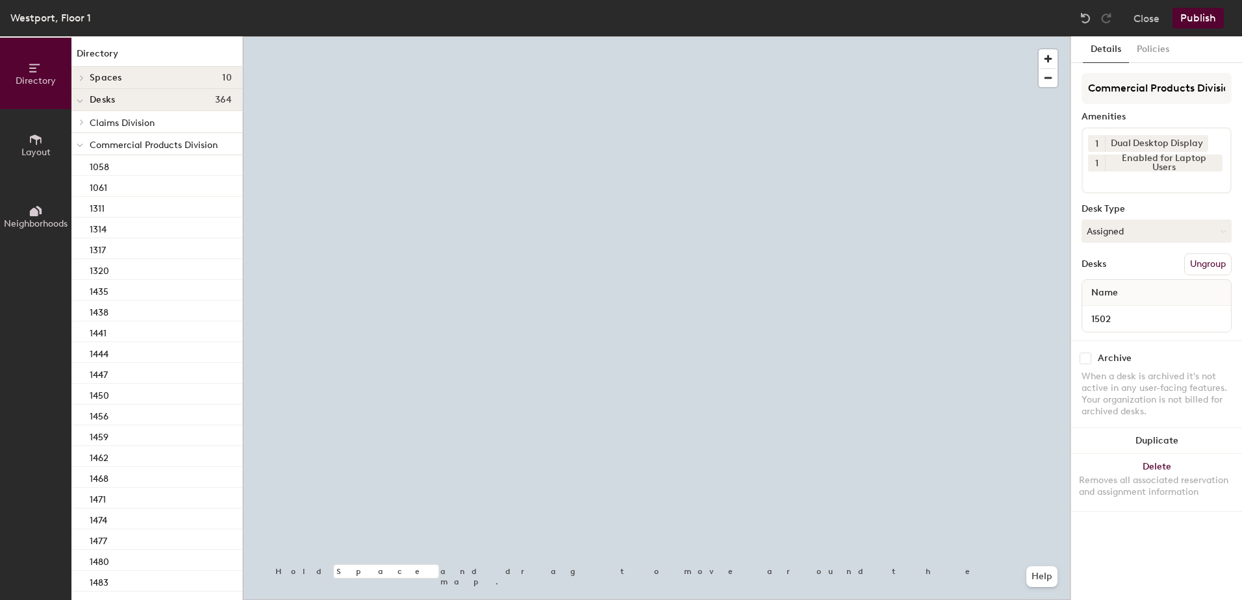
drag, startPoint x: 1105, startPoint y: 242, endPoint x: 1111, endPoint y: 253, distance: 13.4
click at [1107, 241] on button "Assigned" at bounding box center [1157, 231] width 150 height 23
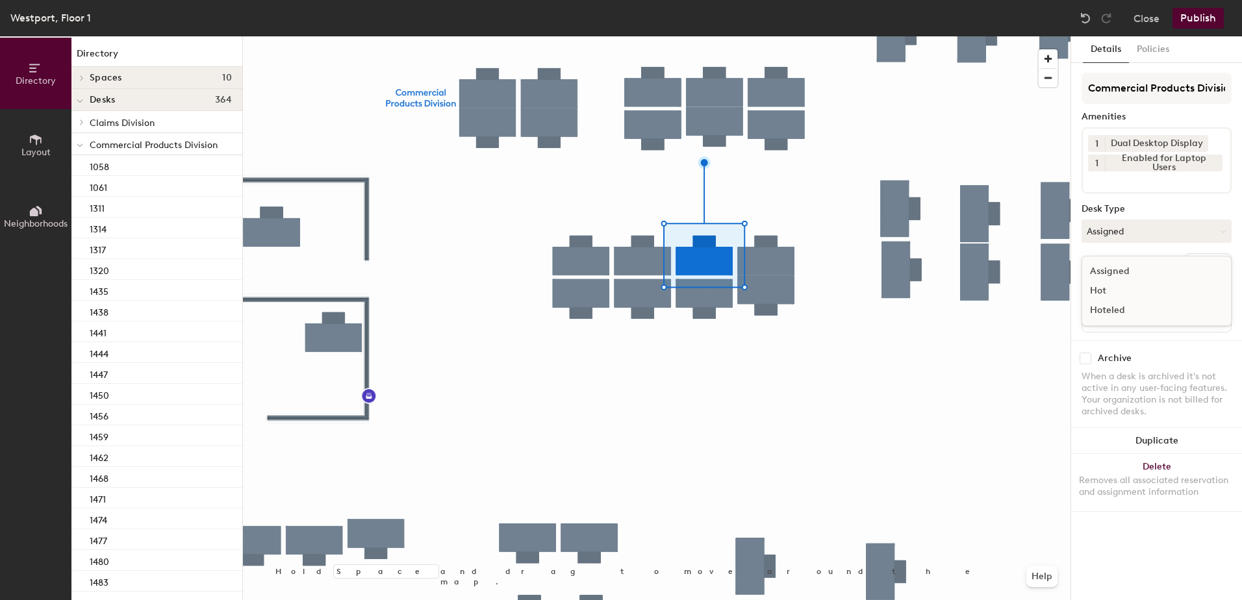
click at [1118, 313] on div "Hoteled" at bounding box center [1148, 310] width 130 height 19
click at [1213, 270] on button "Ungroup" at bounding box center [1208, 264] width 47 height 22
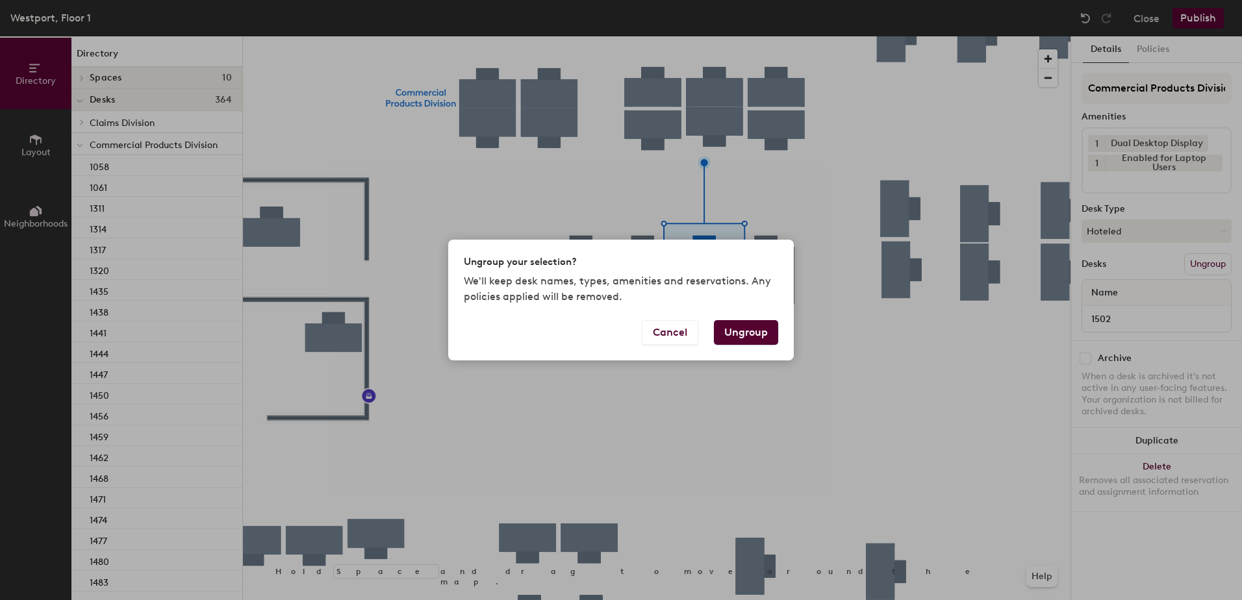
click at [756, 331] on button "Ungroup" at bounding box center [746, 332] width 64 height 25
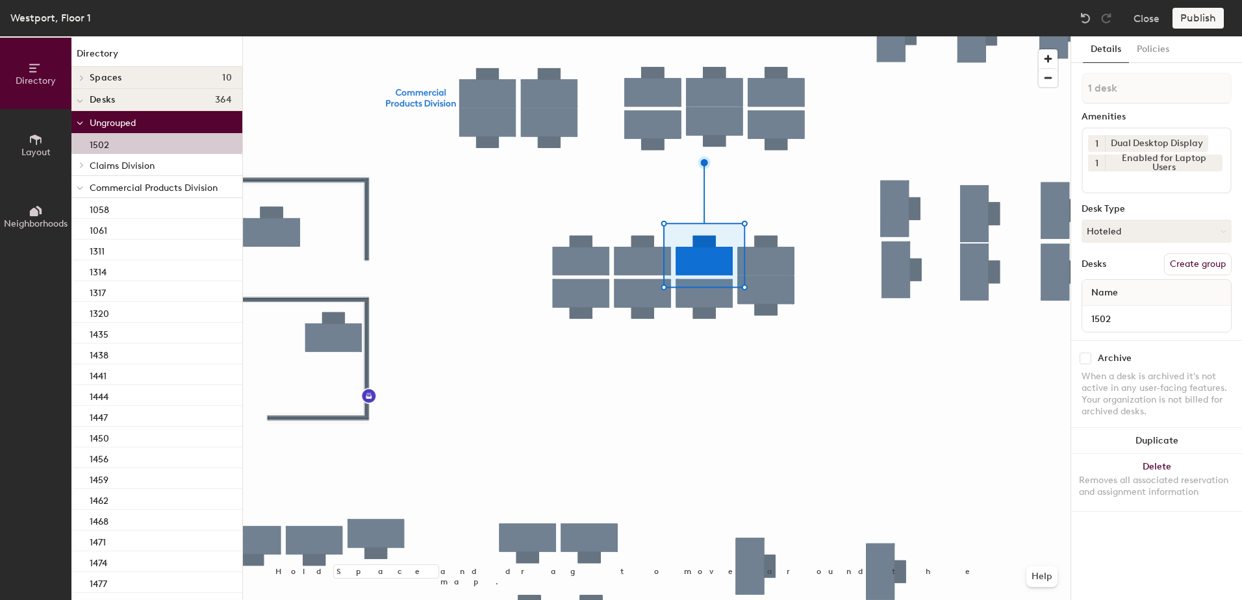
click at [80, 193] on span at bounding box center [80, 188] width 6 height 11
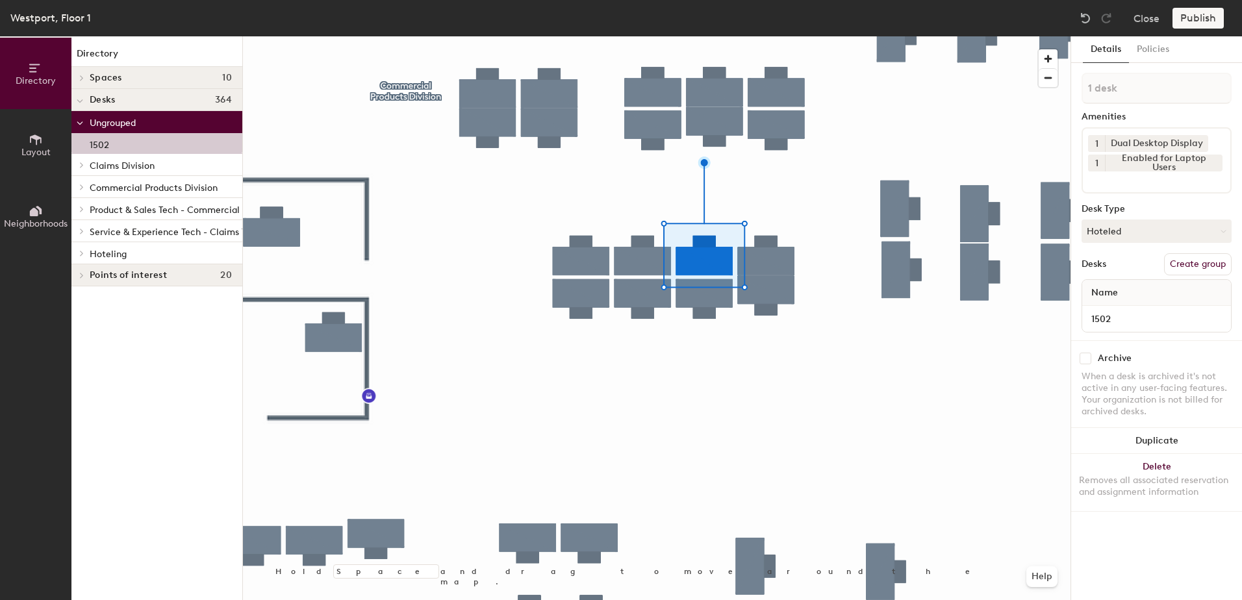
click at [86, 253] on span at bounding box center [80, 253] width 11 height 6
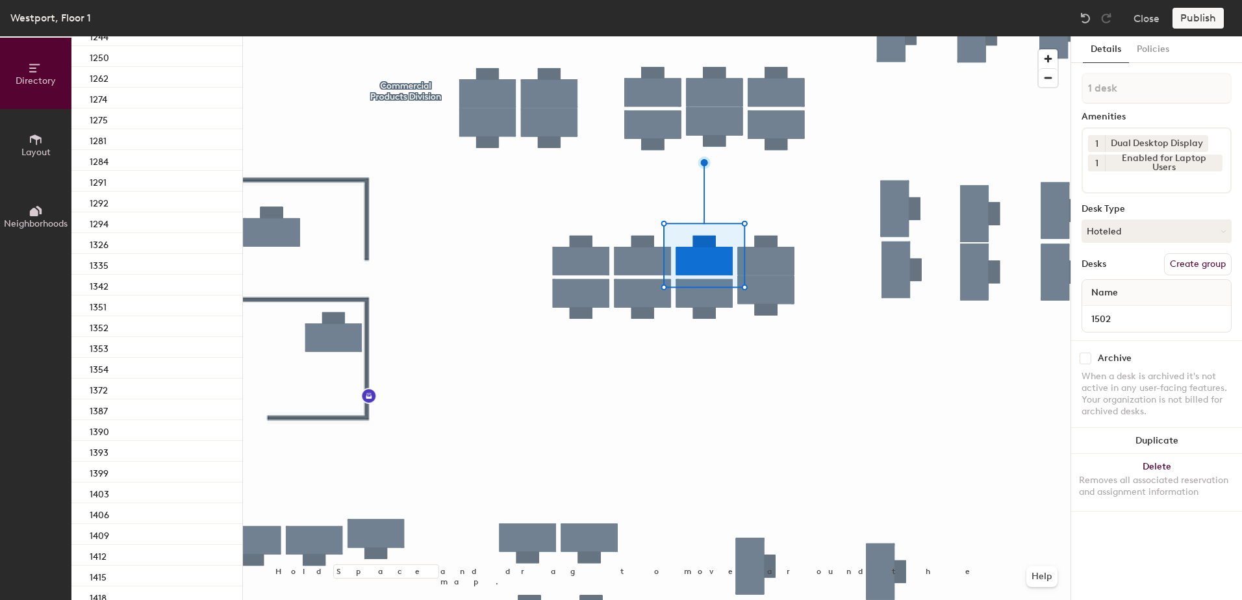
scroll to position [1170, 0]
click at [164, 363] on div "1517" at bounding box center [156, 373] width 171 height 21
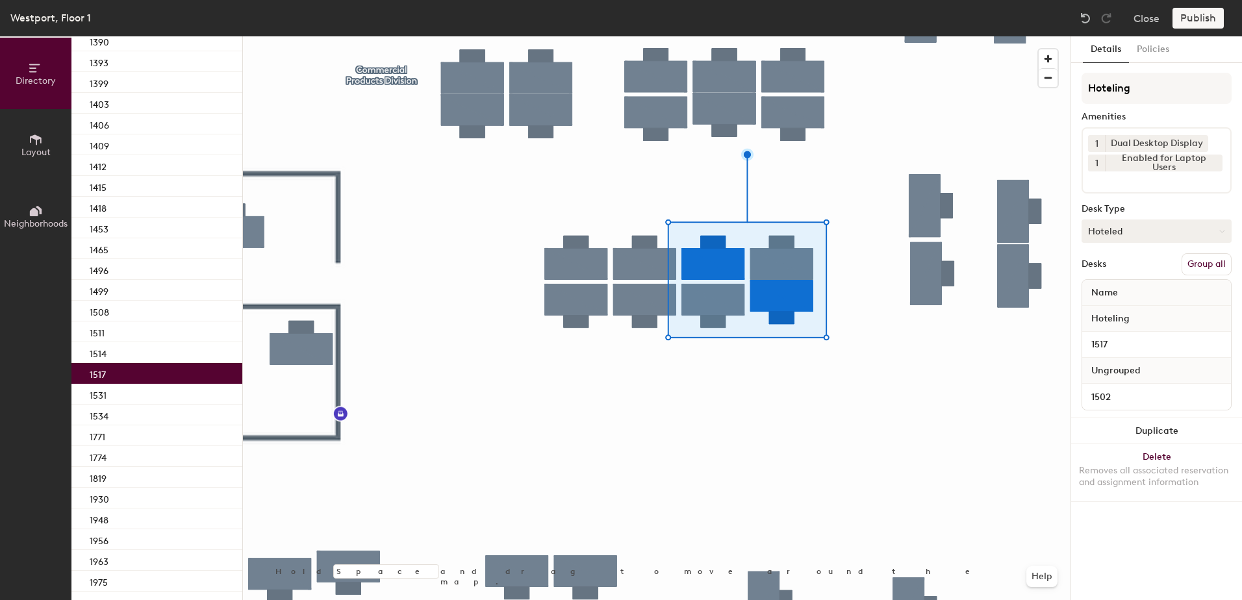
drag, startPoint x: 1211, startPoint y: 266, endPoint x: 1202, endPoint y: 228, distance: 39.4
click at [1211, 266] on button "Group all" at bounding box center [1207, 264] width 50 height 22
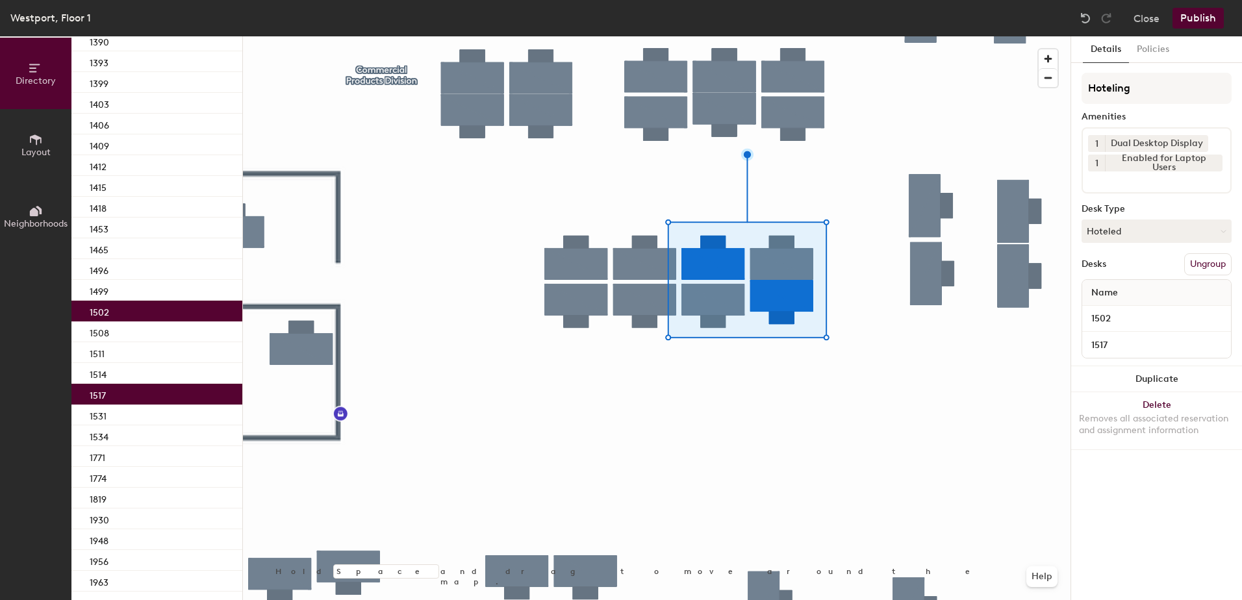
click at [1186, 25] on button "Publish" at bounding box center [1198, 18] width 51 height 21
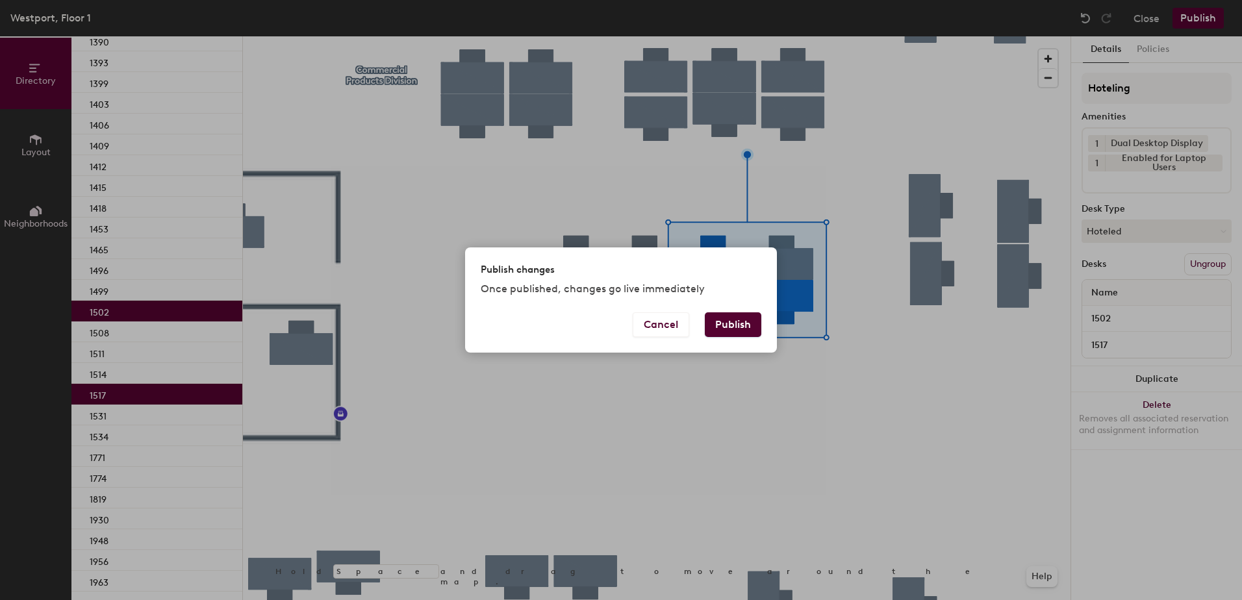
click at [743, 328] on button "Publish" at bounding box center [733, 325] width 57 height 25
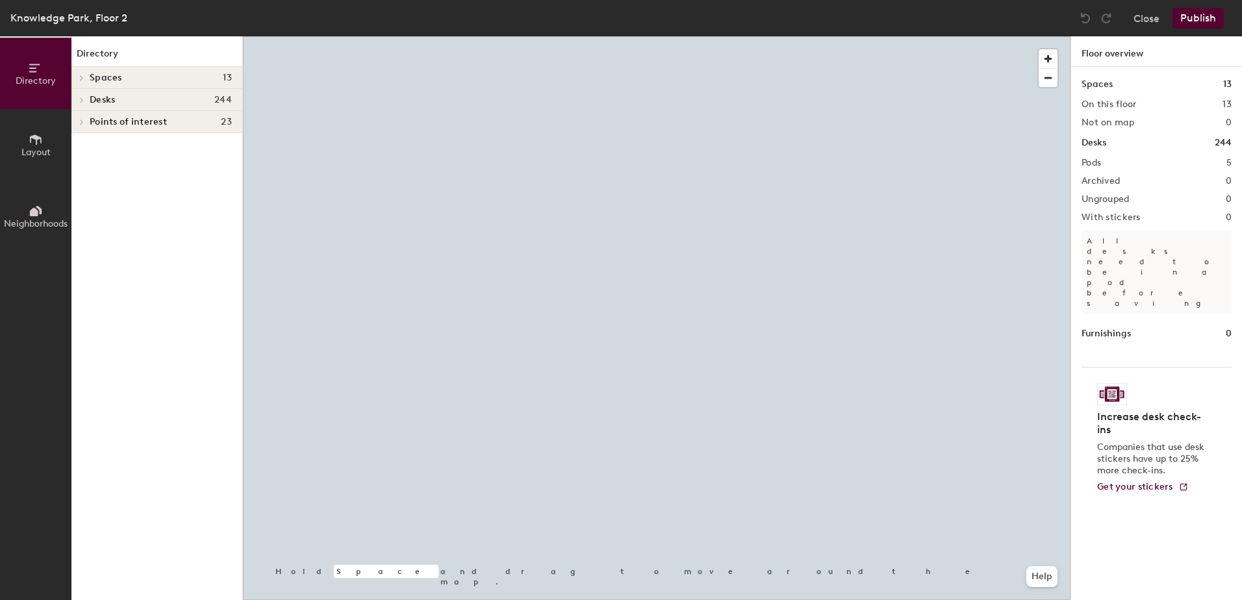
click at [817, 36] on div at bounding box center [657, 36] width 828 height 0
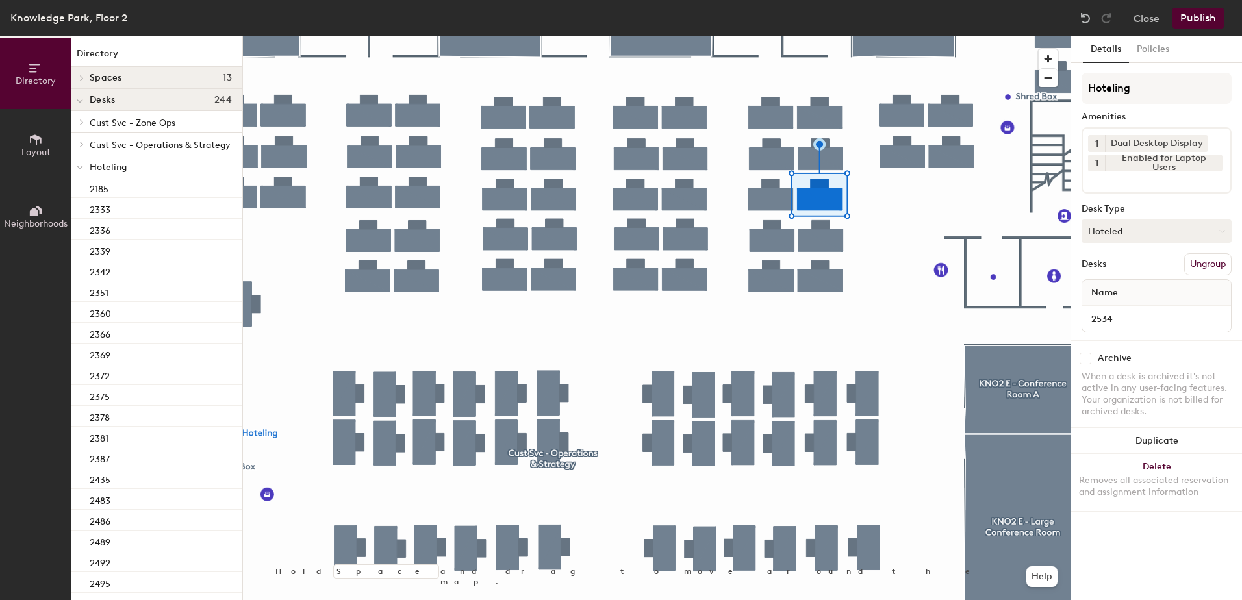
click at [1105, 235] on button "Hoteled" at bounding box center [1157, 231] width 150 height 23
click at [1122, 271] on div "Assigned" at bounding box center [1148, 271] width 130 height 19
click at [1203, 260] on button "Ungroup" at bounding box center [1208, 264] width 47 height 22
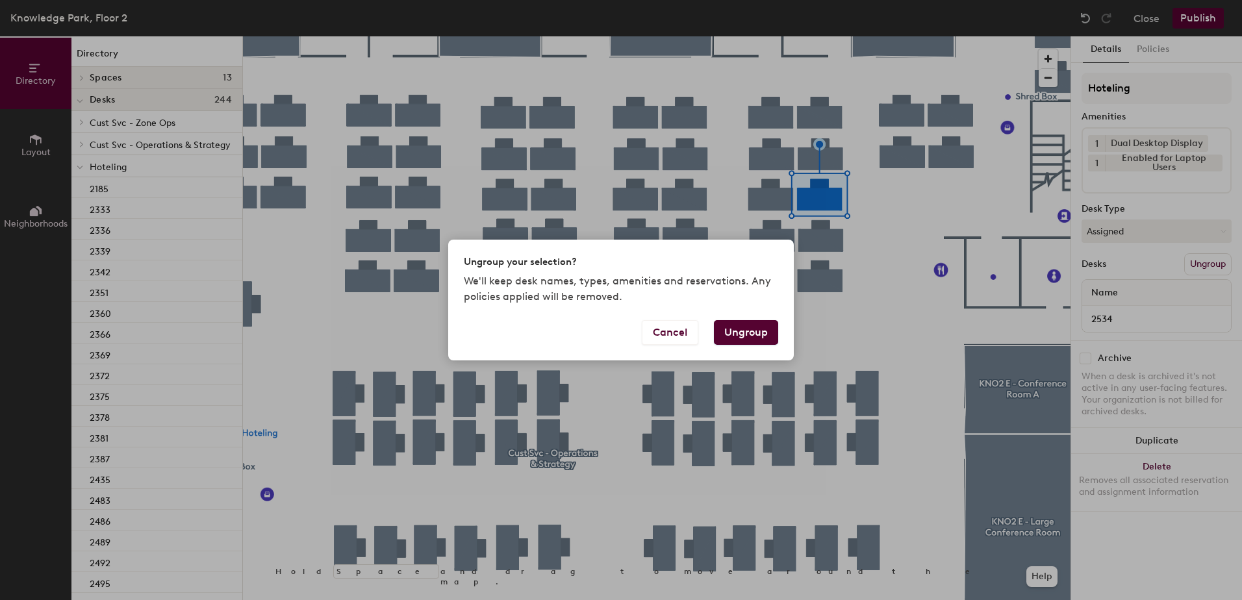
click at [762, 328] on button "Ungroup" at bounding box center [746, 332] width 64 height 25
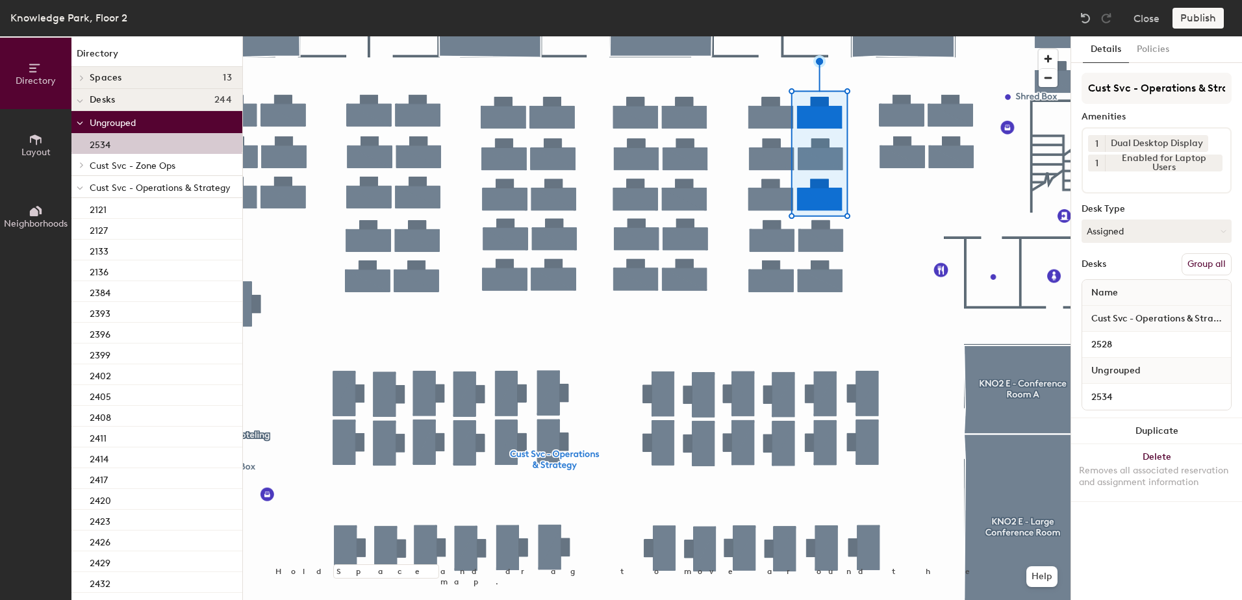
drag, startPoint x: 1201, startPoint y: 259, endPoint x: 1190, endPoint y: 116, distance: 144.0
click at [1201, 255] on button "Group all" at bounding box center [1207, 264] width 50 height 22
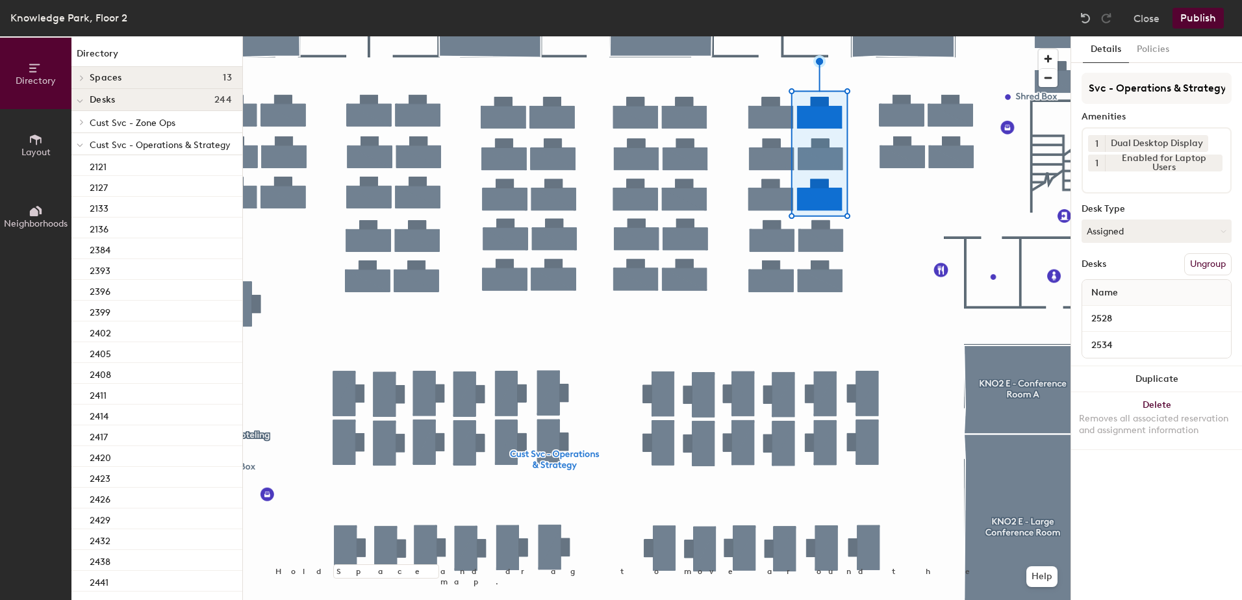
click at [1192, 23] on button "Publish" at bounding box center [1198, 18] width 51 height 21
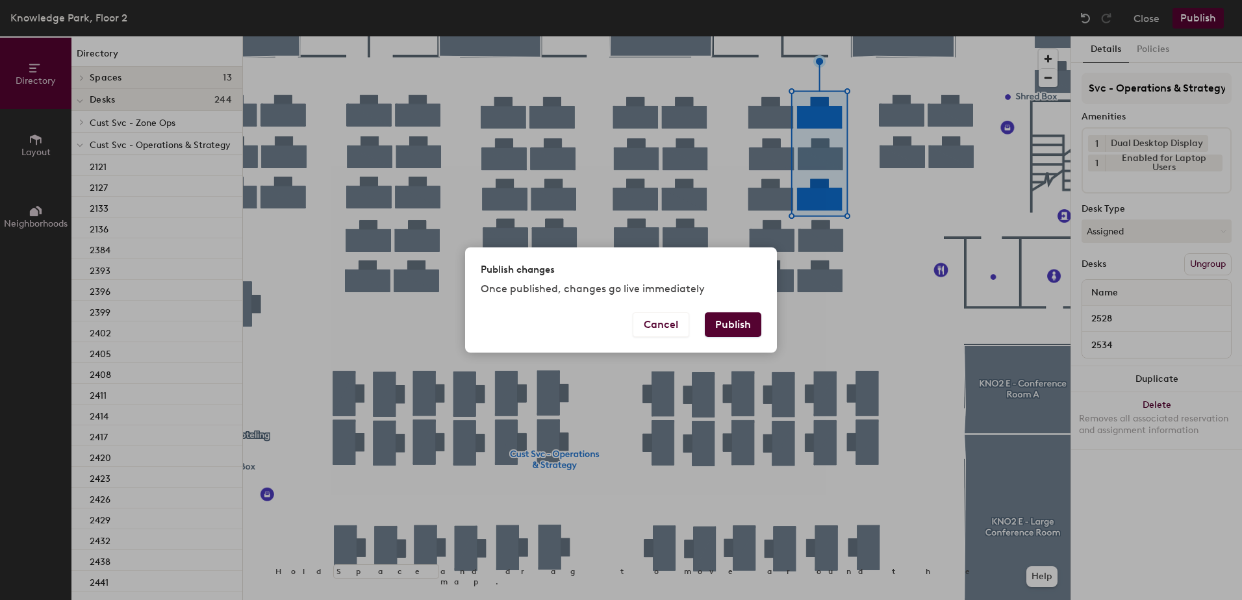
scroll to position [0, 0]
drag, startPoint x: 735, startPoint y: 327, endPoint x: 695, endPoint y: 326, distance: 40.3
click at [735, 326] on button "Publish" at bounding box center [733, 325] width 57 height 25
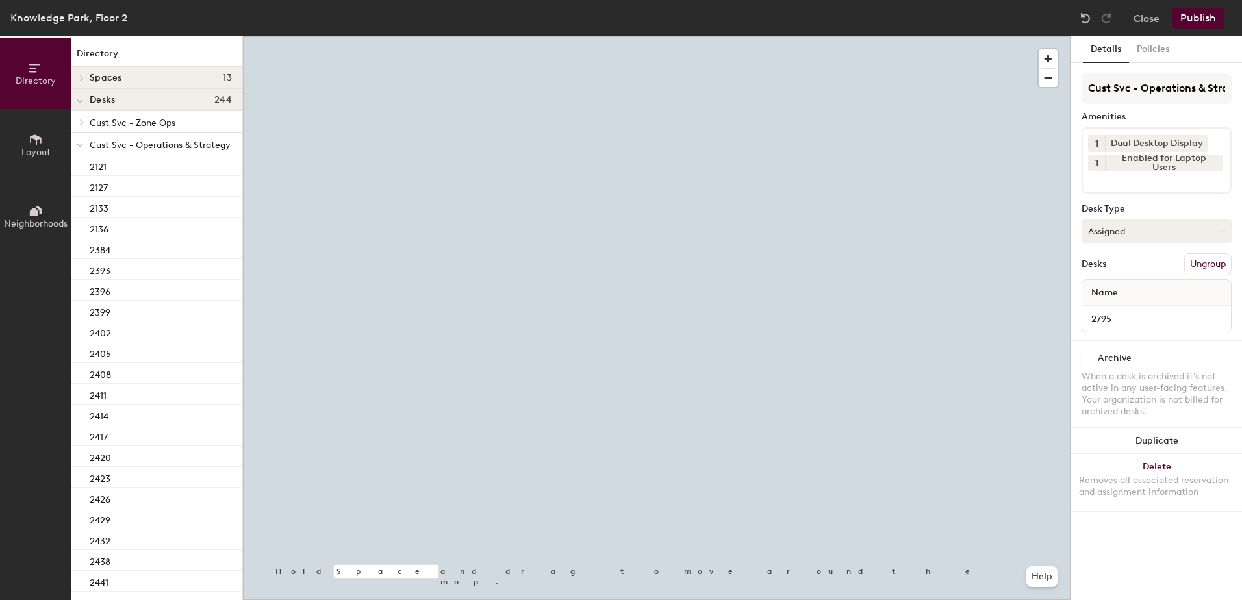
click at [1124, 221] on button "Assigned" at bounding box center [1157, 231] width 150 height 23
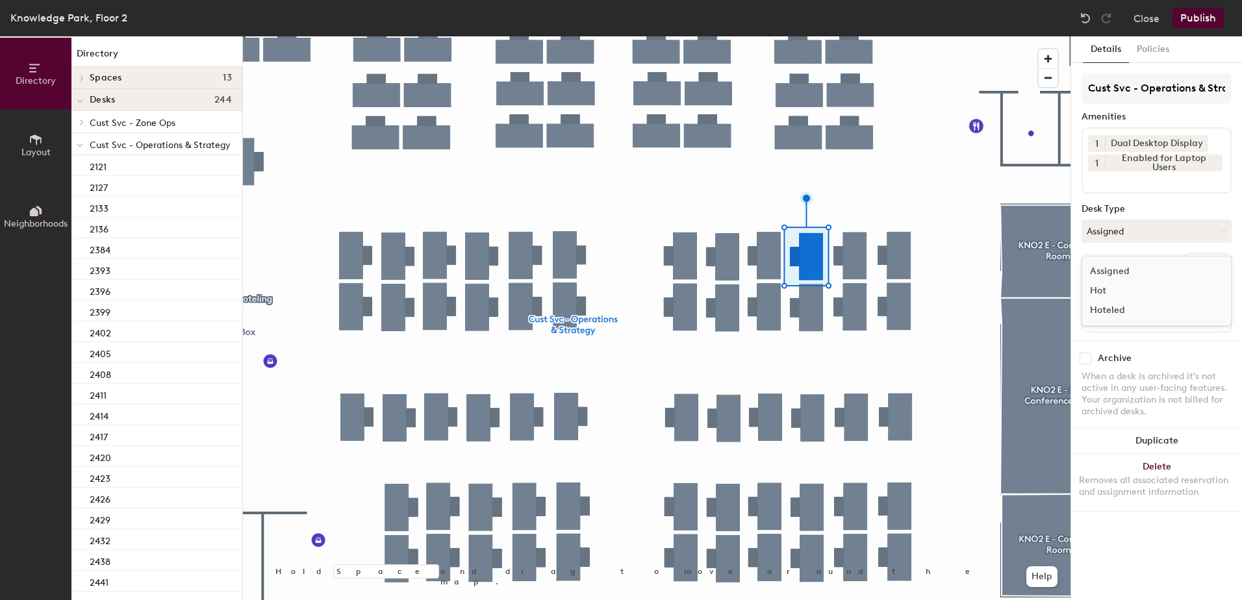
click at [1125, 317] on div "Hoteled" at bounding box center [1148, 310] width 130 height 19
click at [1194, 258] on button "Ungroup" at bounding box center [1208, 264] width 47 height 22
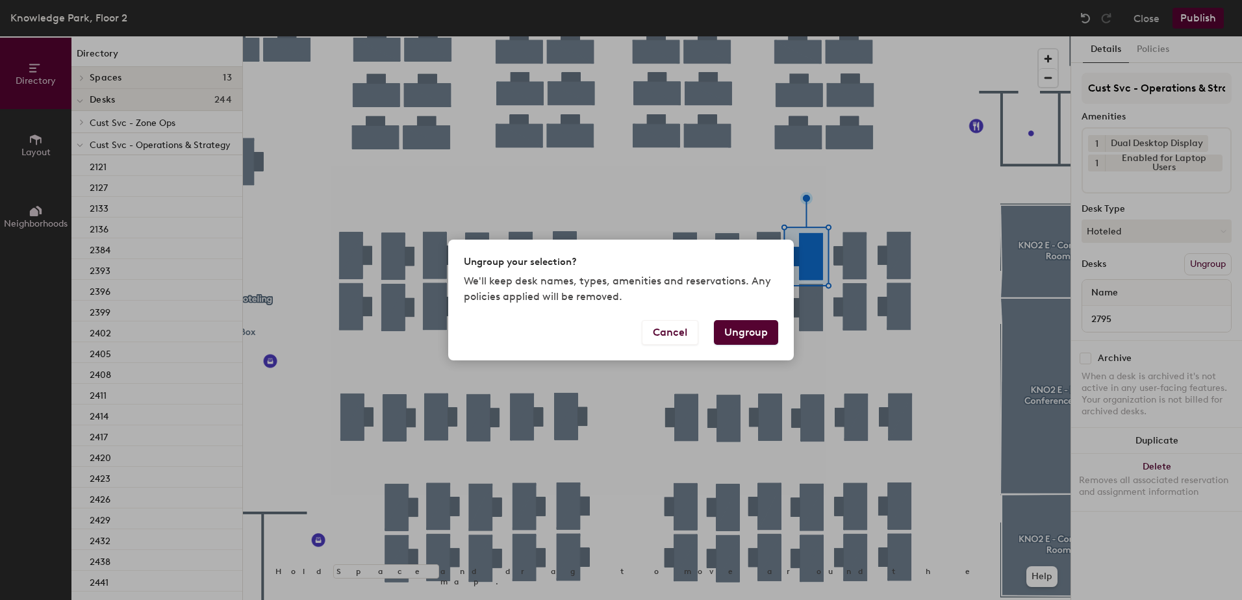
click at [748, 332] on button "Ungroup" at bounding box center [746, 332] width 64 height 25
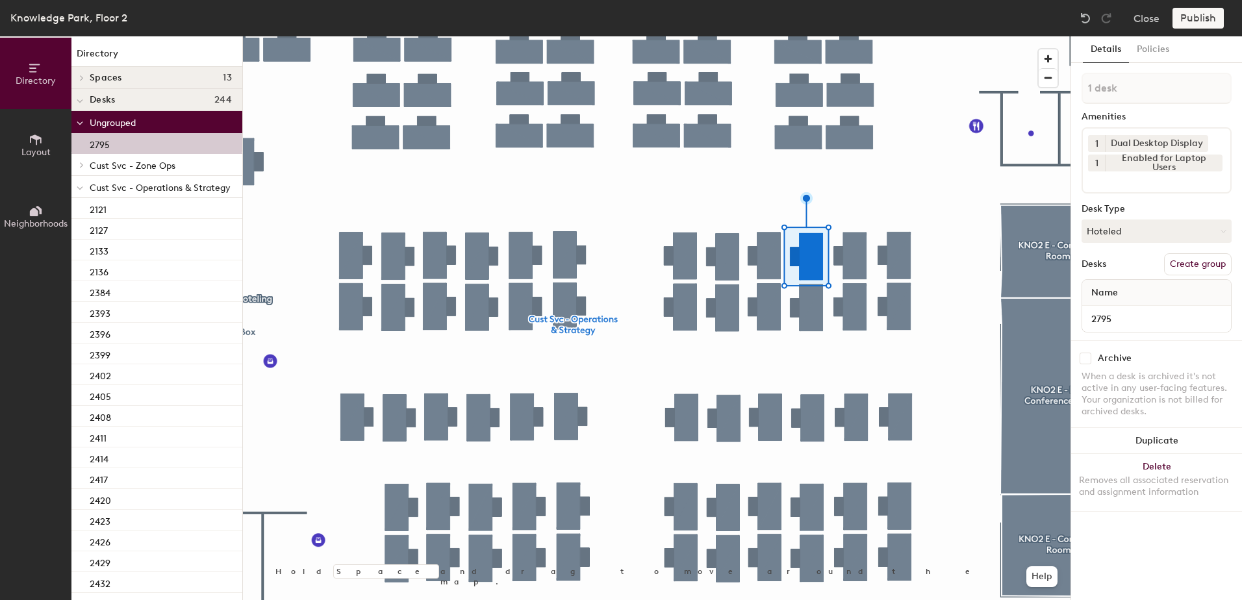
click at [81, 192] on span at bounding box center [80, 188] width 6 height 11
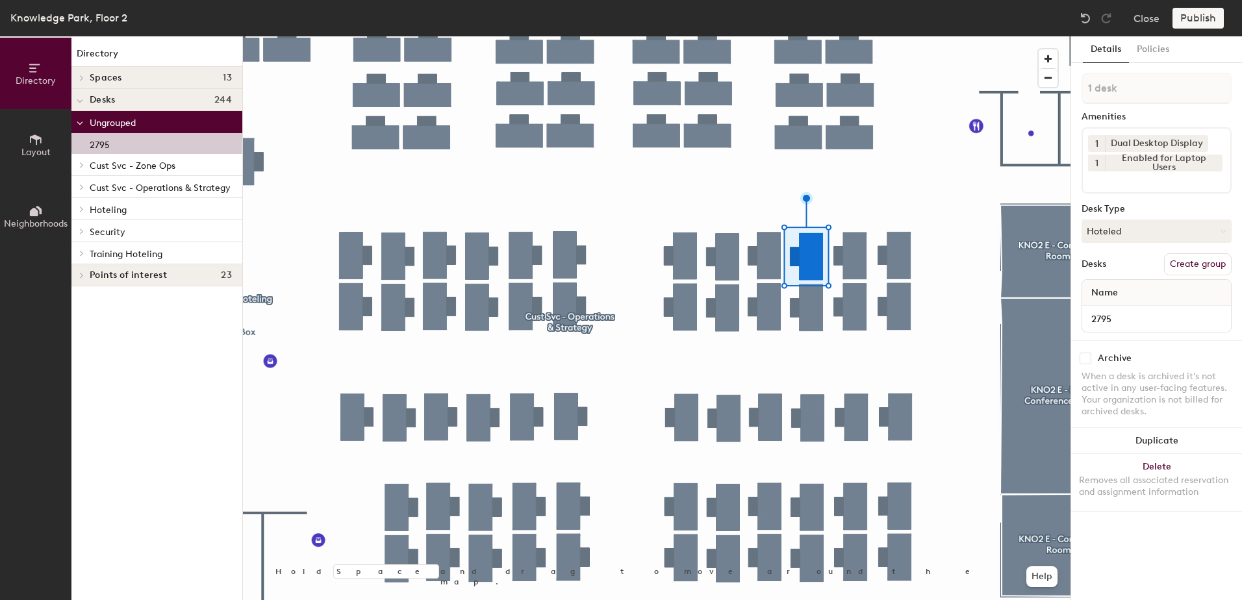
click at [83, 207] on icon at bounding box center [81, 209] width 5 height 6
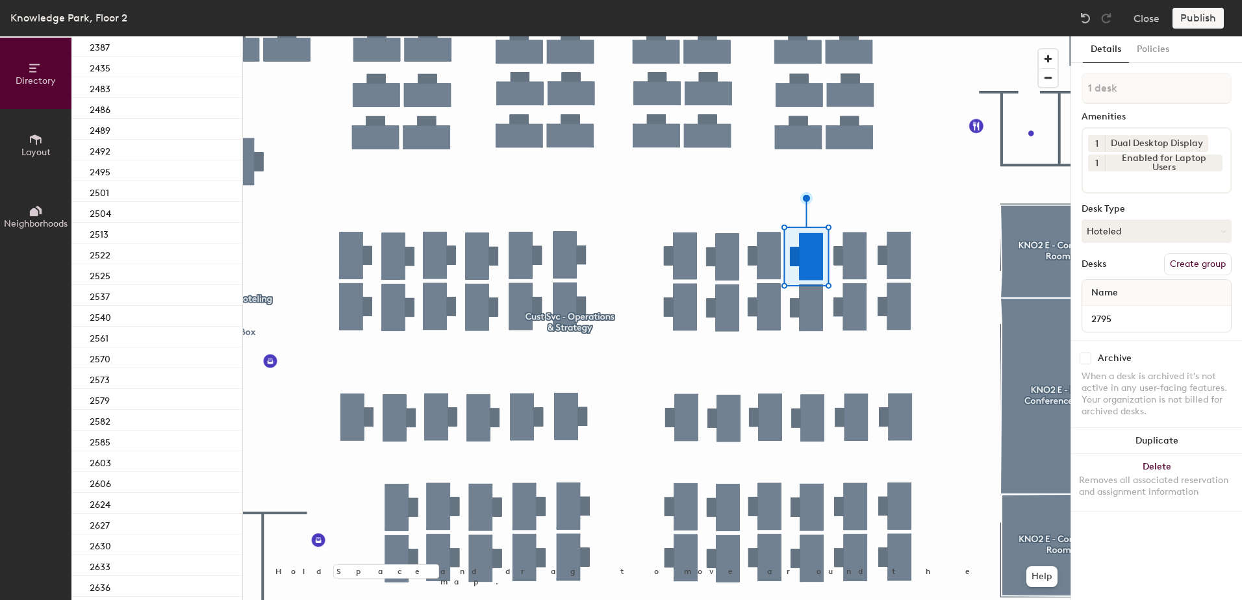
scroll to position [780, 0]
click at [125, 551] on div "2792" at bounding box center [156, 553] width 171 height 21
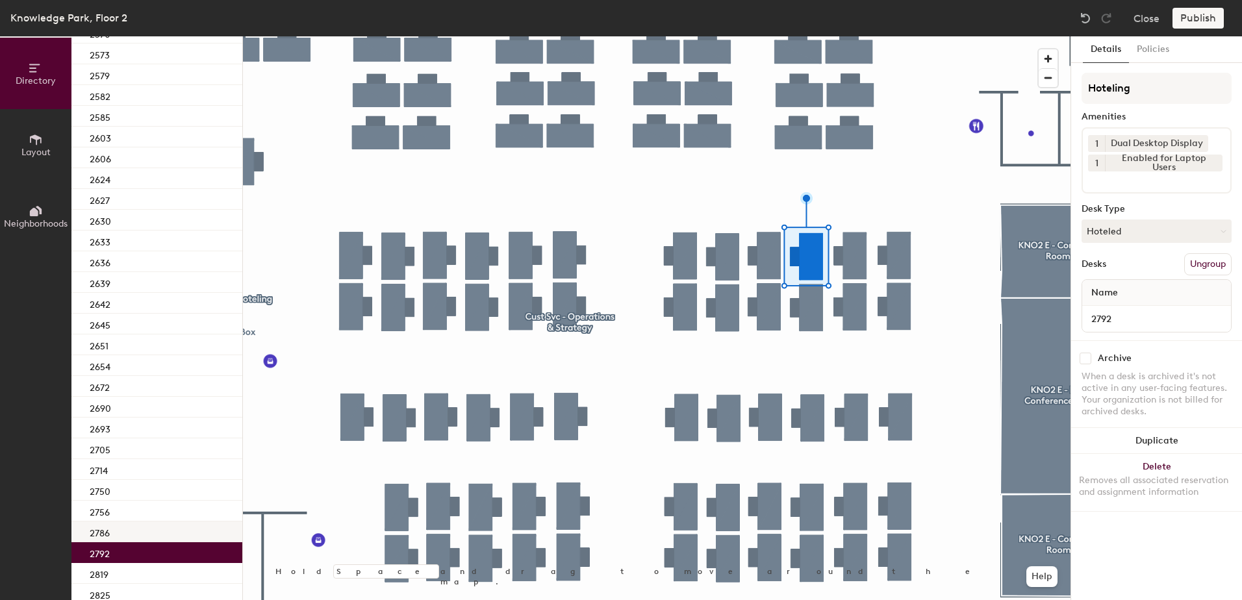
click at [779, 36] on div at bounding box center [657, 36] width 828 height 0
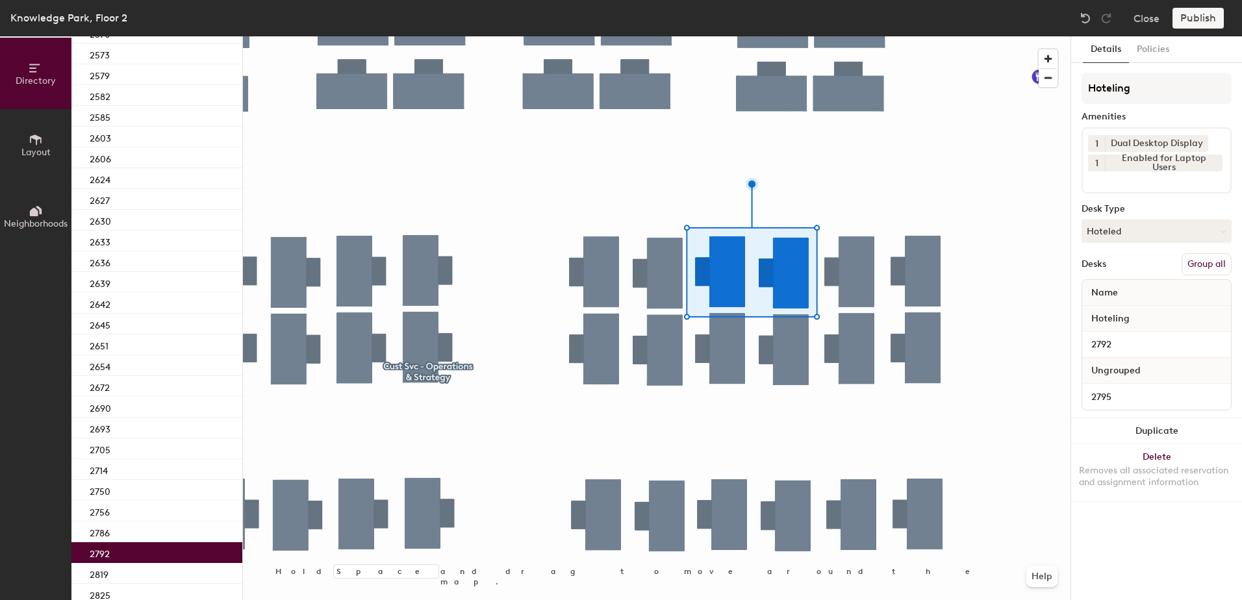
click at [1209, 263] on button "Group all" at bounding box center [1207, 264] width 50 height 22
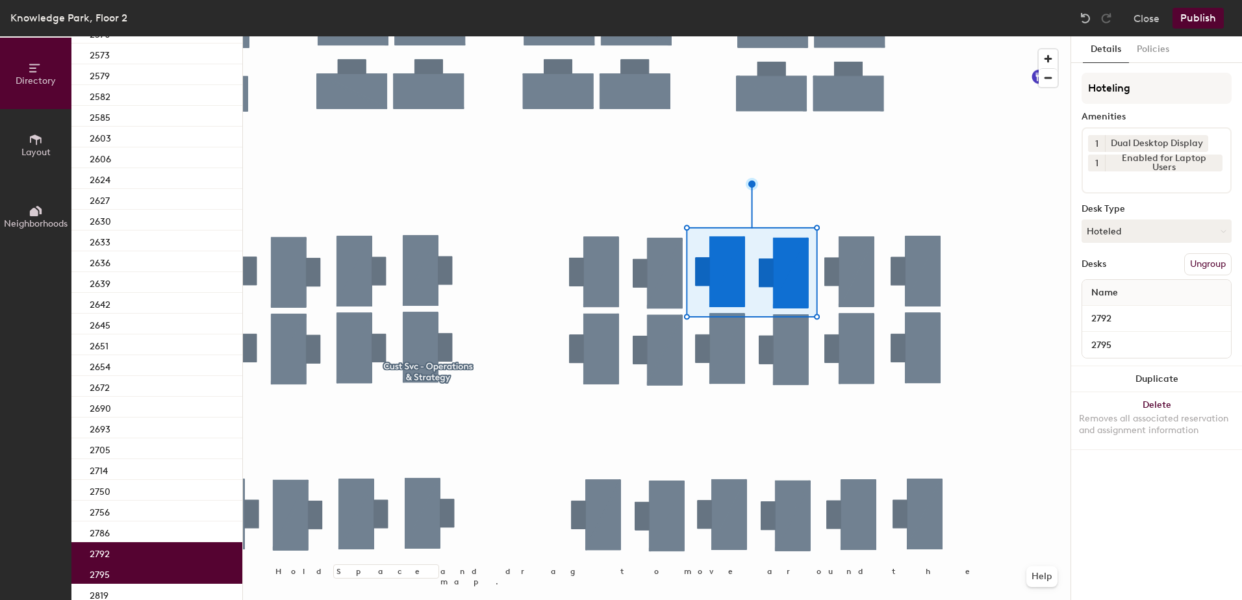
click at [1194, 21] on button "Publish" at bounding box center [1198, 18] width 51 height 21
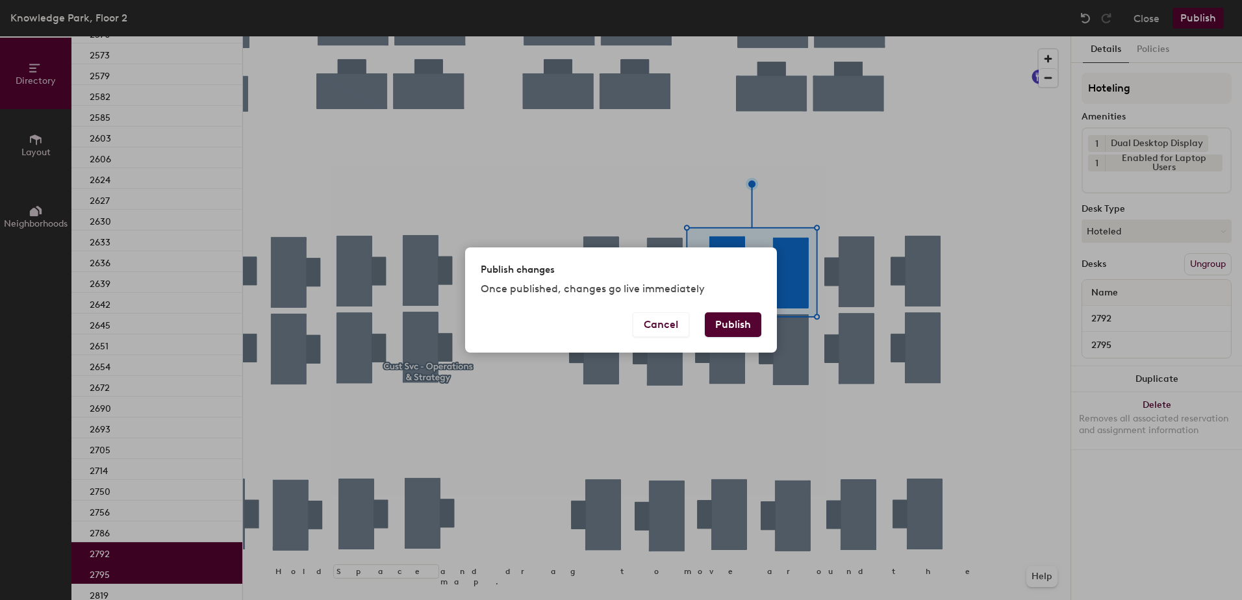
click at [735, 329] on button "Publish" at bounding box center [733, 325] width 57 height 25
